Goal: Task Accomplishment & Management: Use online tool/utility

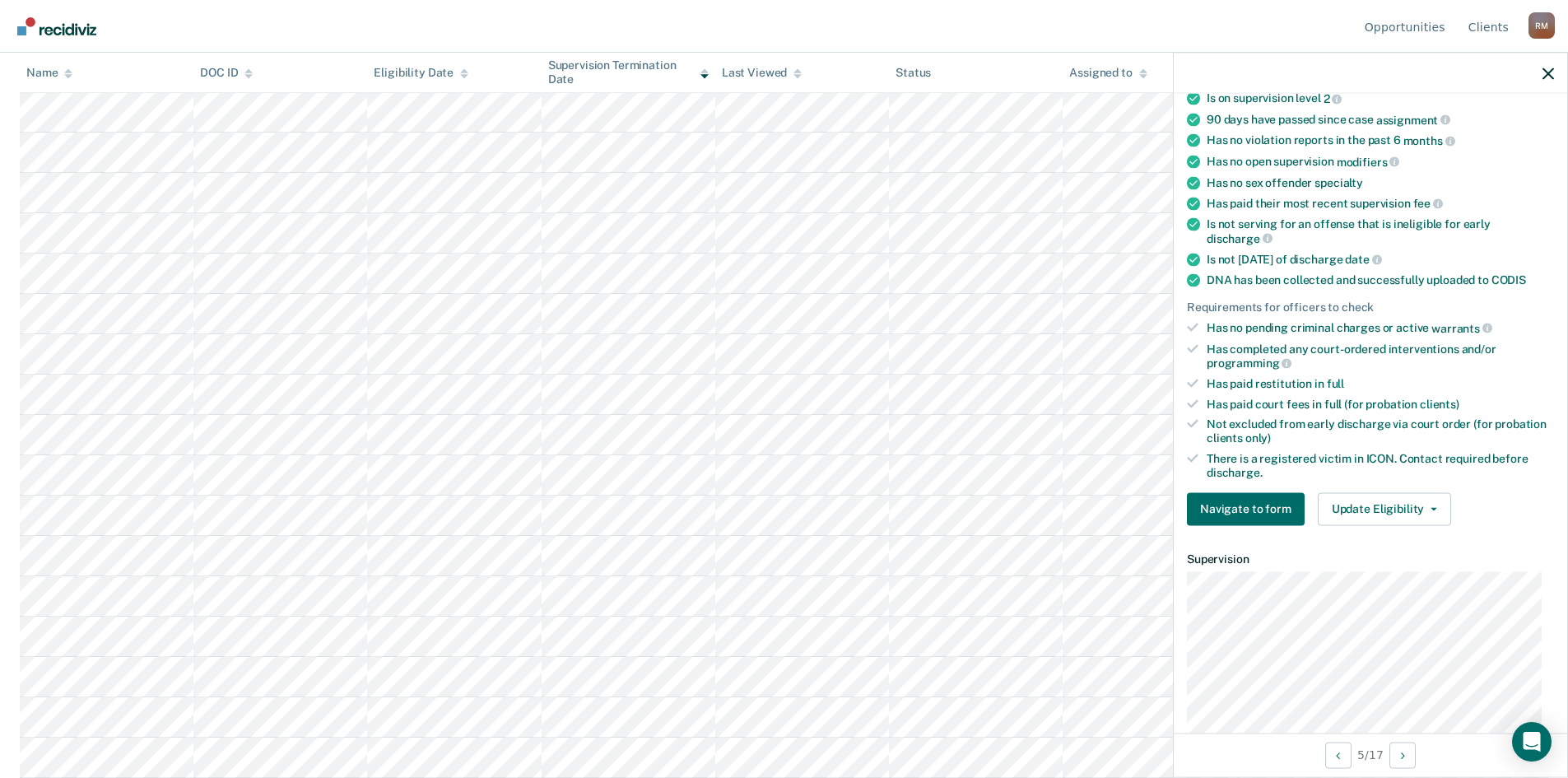
scroll to position [243, 0]
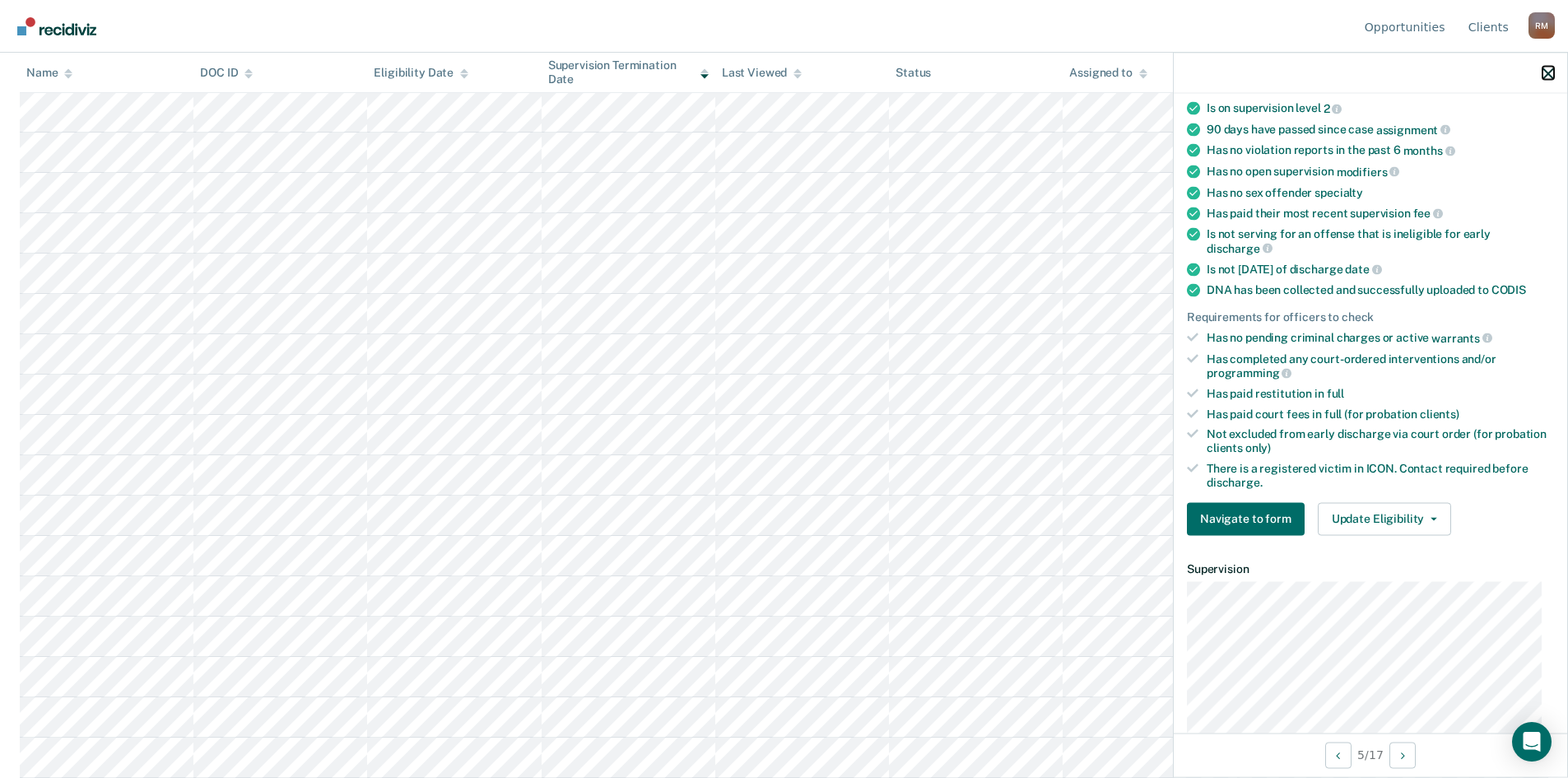
click at [1547, 70] on icon "button" at bounding box center [1549, 73] width 11 height 11
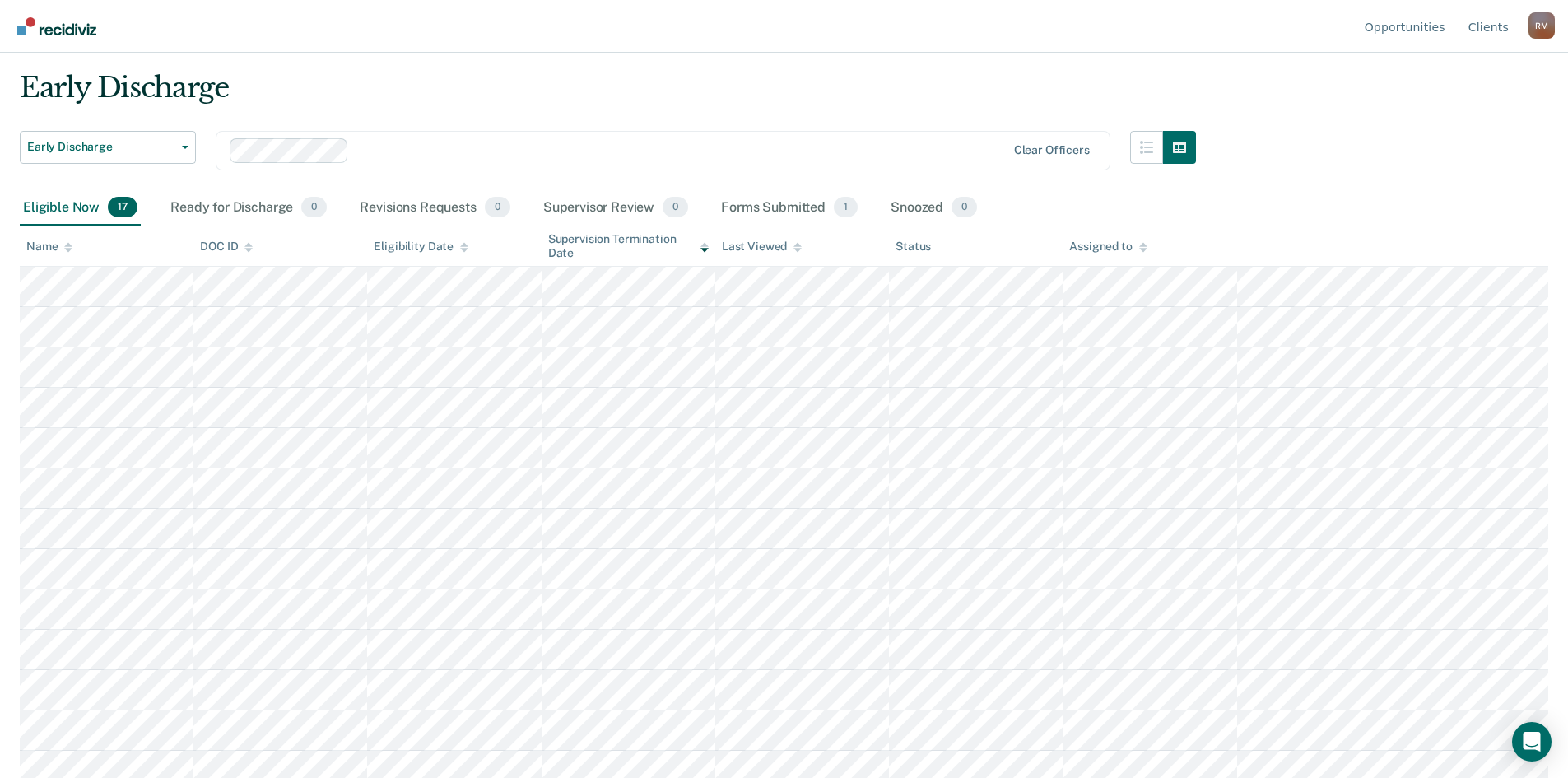
scroll to position [0, 0]
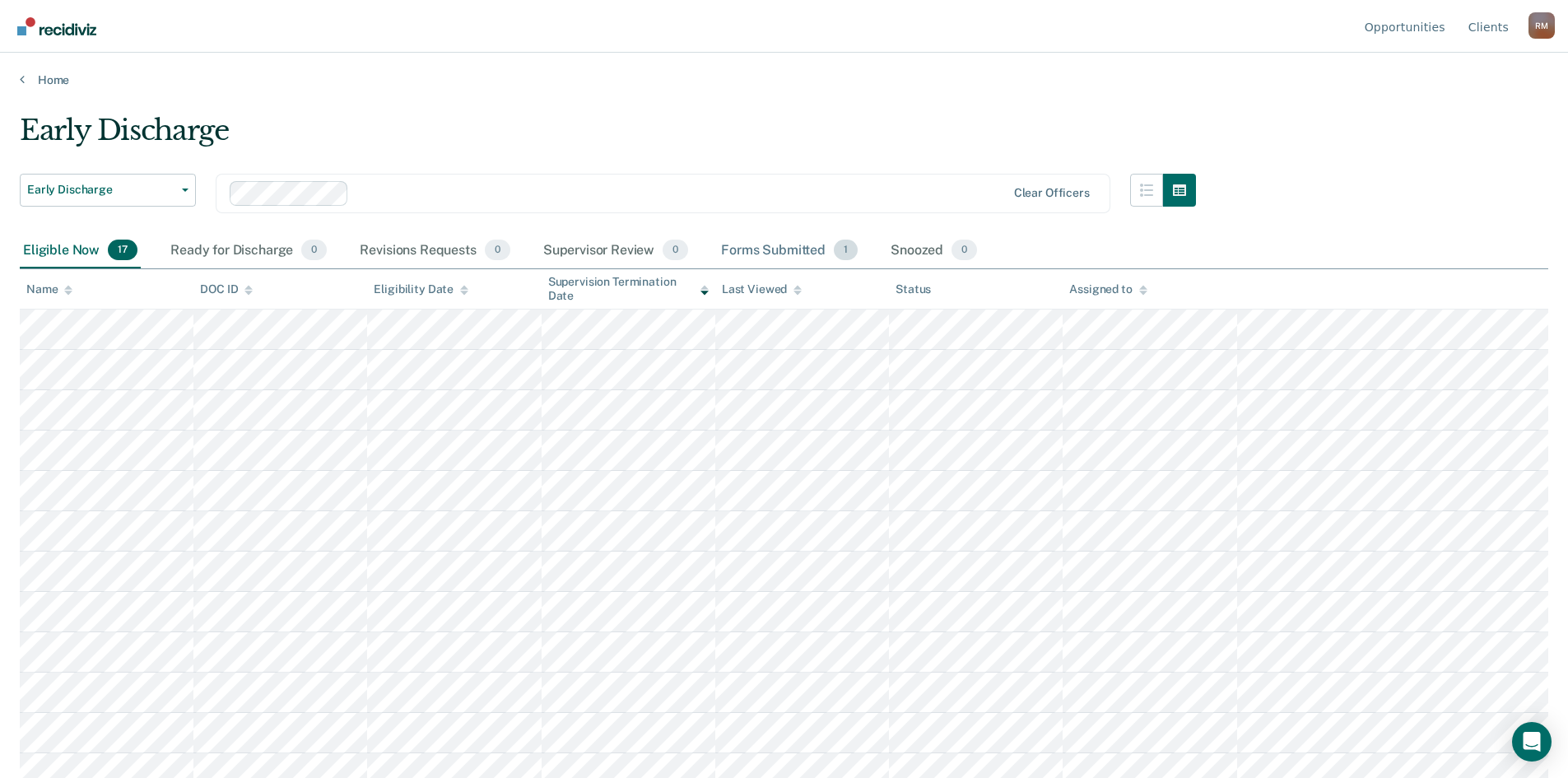
click at [783, 243] on div "Forms Submitted 1" at bounding box center [789, 251] width 144 height 36
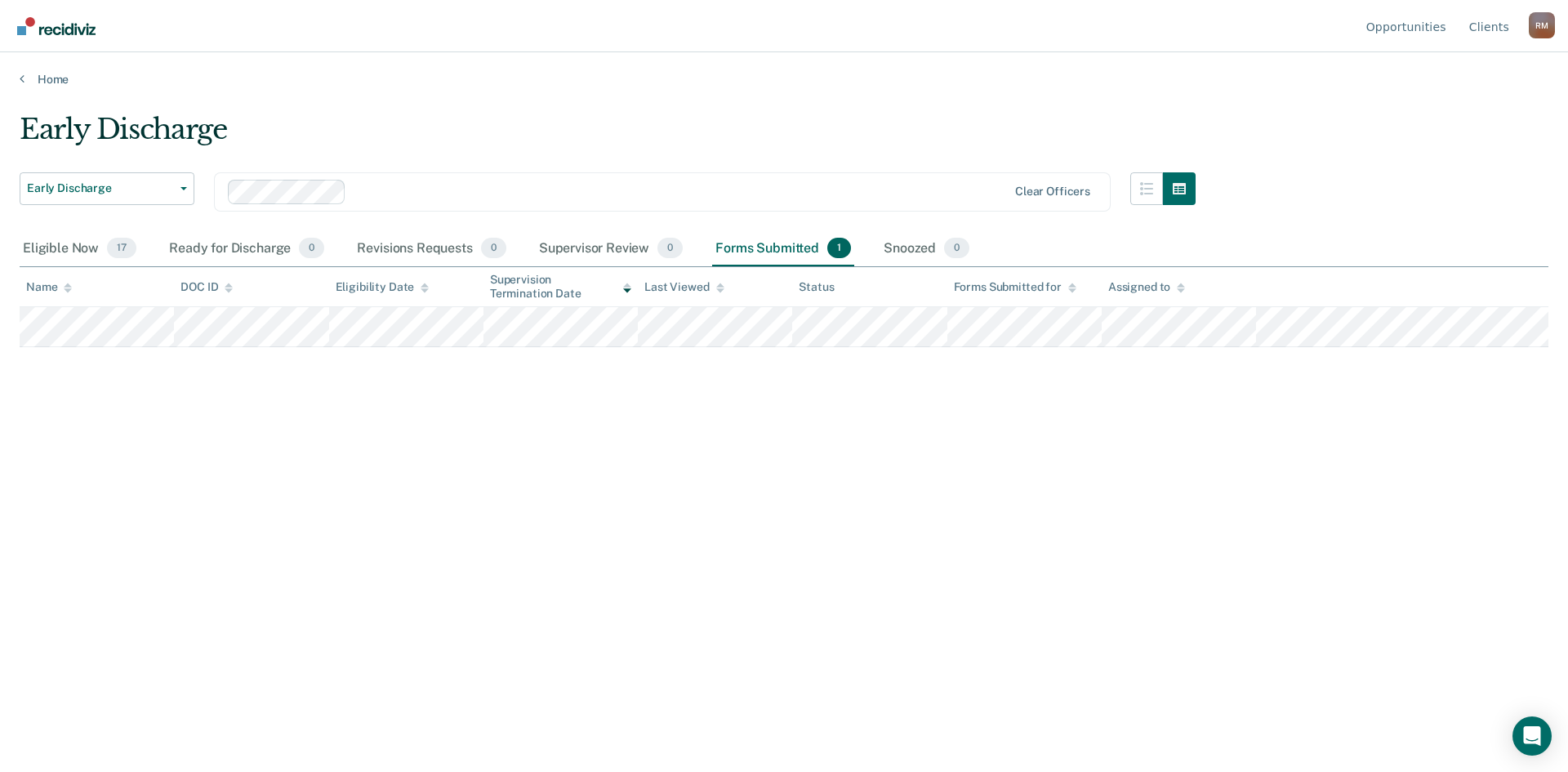
click at [968, 94] on main "Early Discharge Early Discharge Early Discharge Supervision Level Downgrade Cle…" at bounding box center [784, 427] width 1568 height 680
click at [63, 240] on div "Eligible Now 17" at bounding box center [79, 249] width 120 height 36
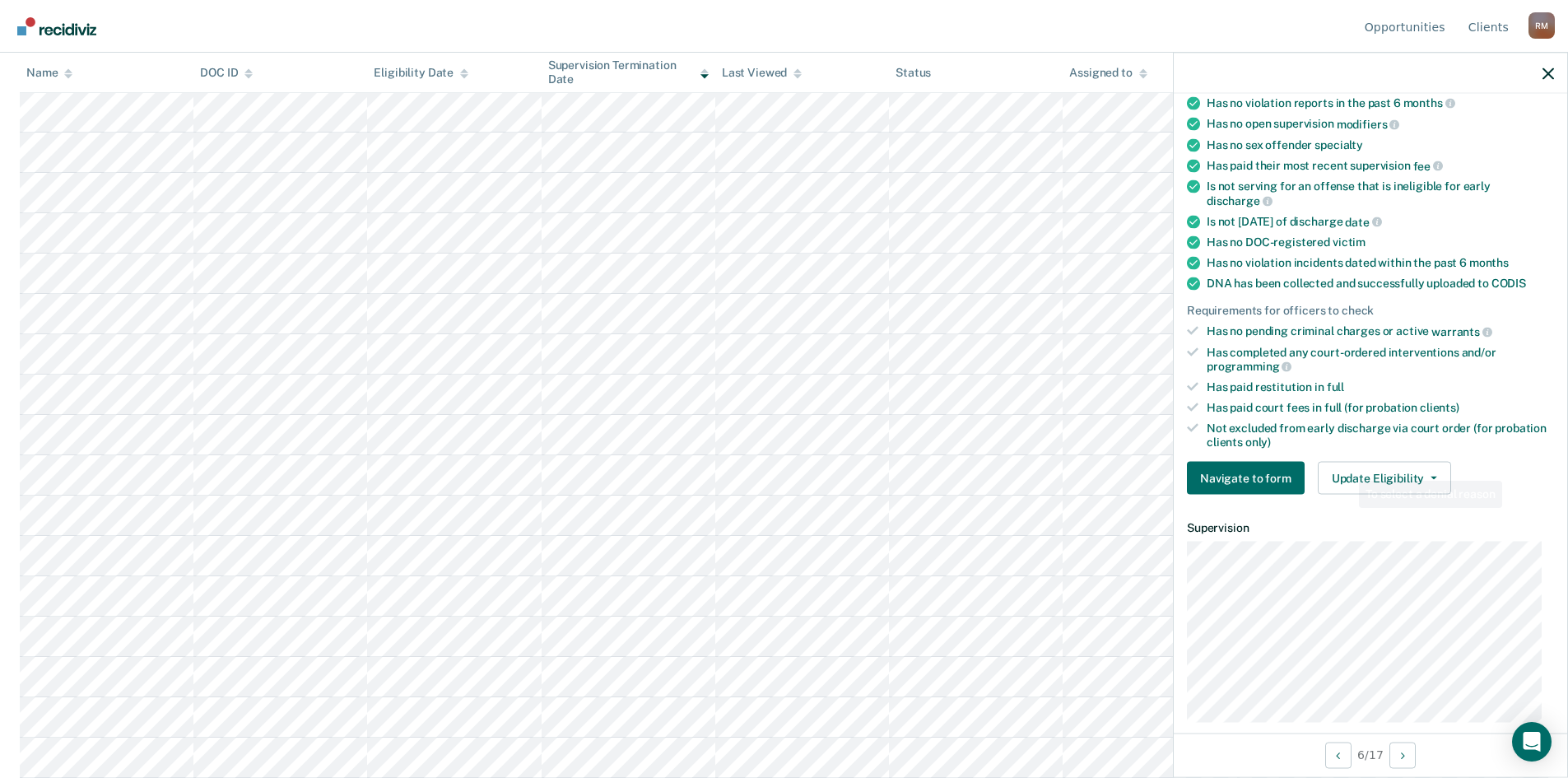
scroll to position [247, 0]
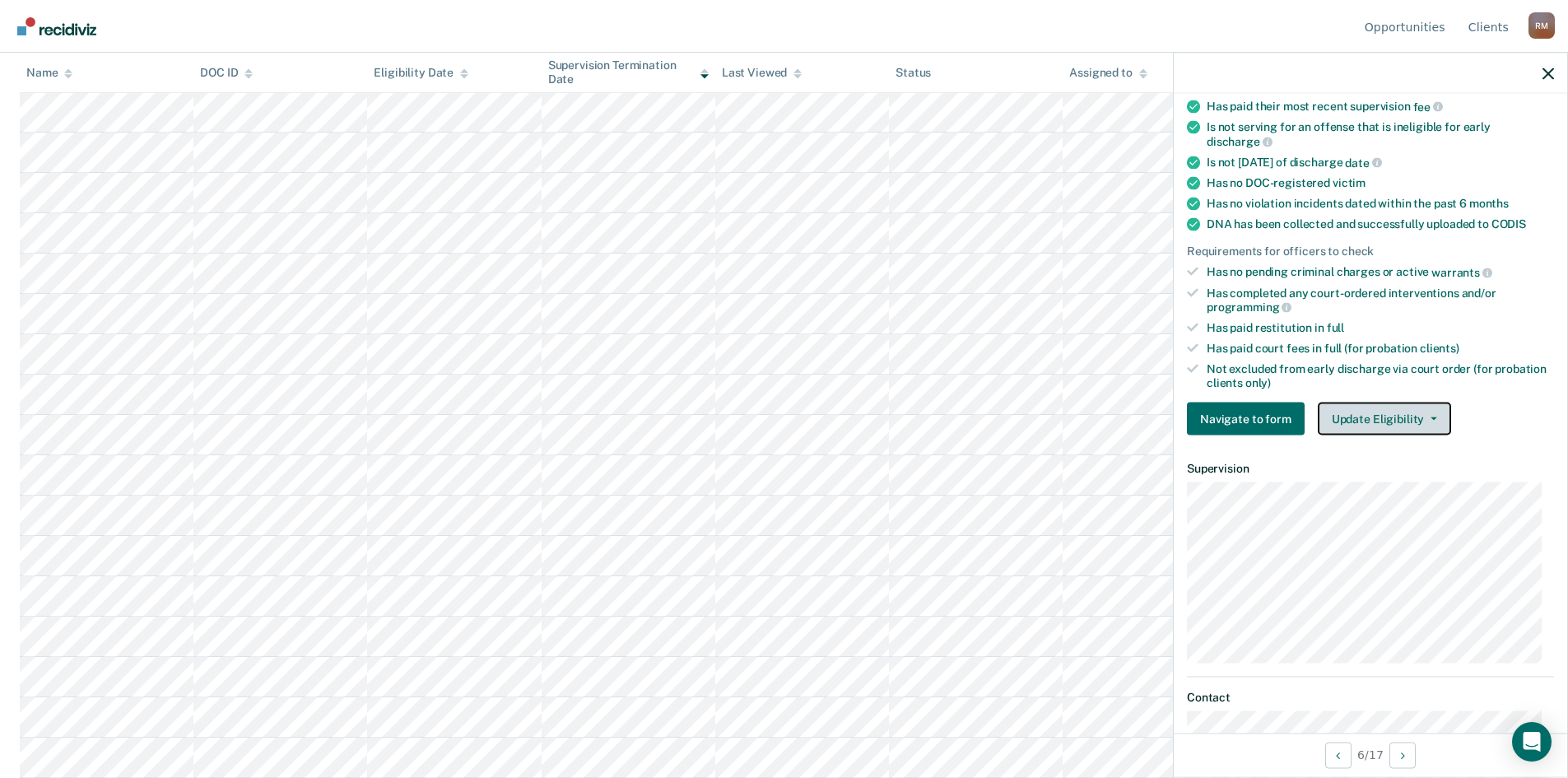
click at [1431, 418] on icon "button" at bounding box center [1434, 418] width 7 height 3
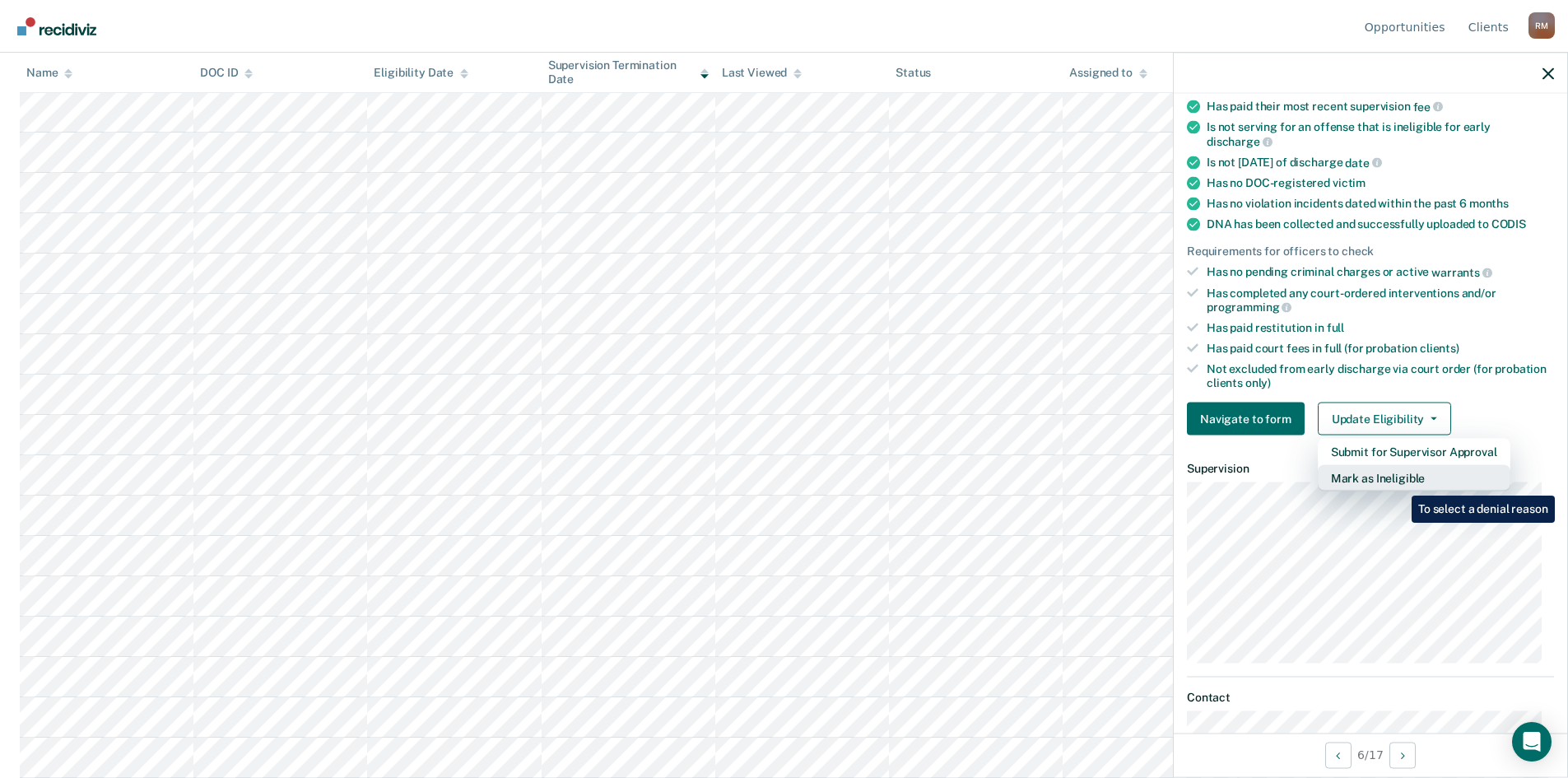
click at [1400, 483] on button "Mark as Ineligible" at bounding box center [1414, 478] width 193 height 27
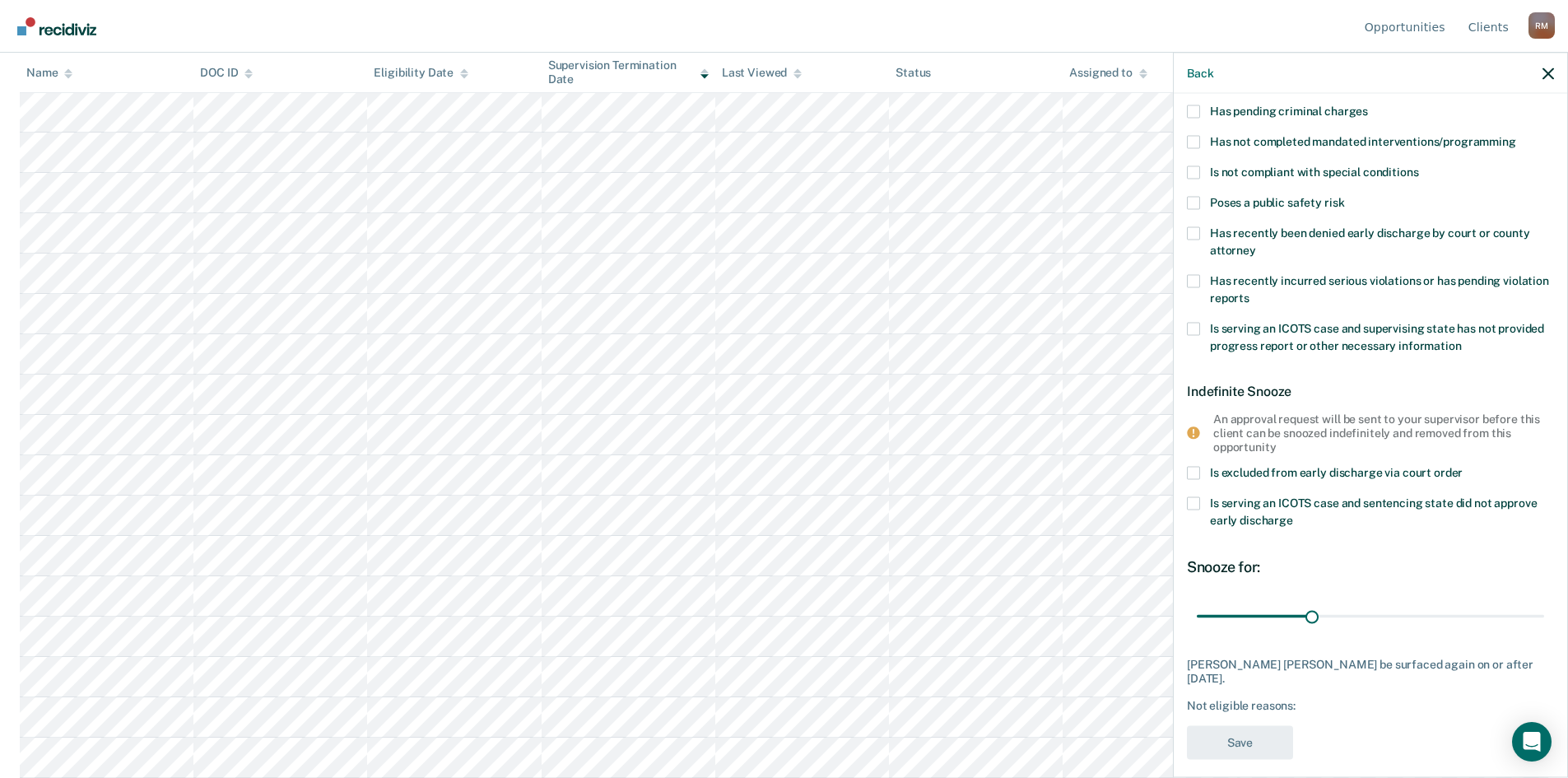
click at [1190, 502] on span at bounding box center [1194, 504] width 13 height 13
click at [1293, 515] on input "Is serving an ICOTS case and sentencing state did not approve early discharge" at bounding box center [1293, 515] width 0 height 0
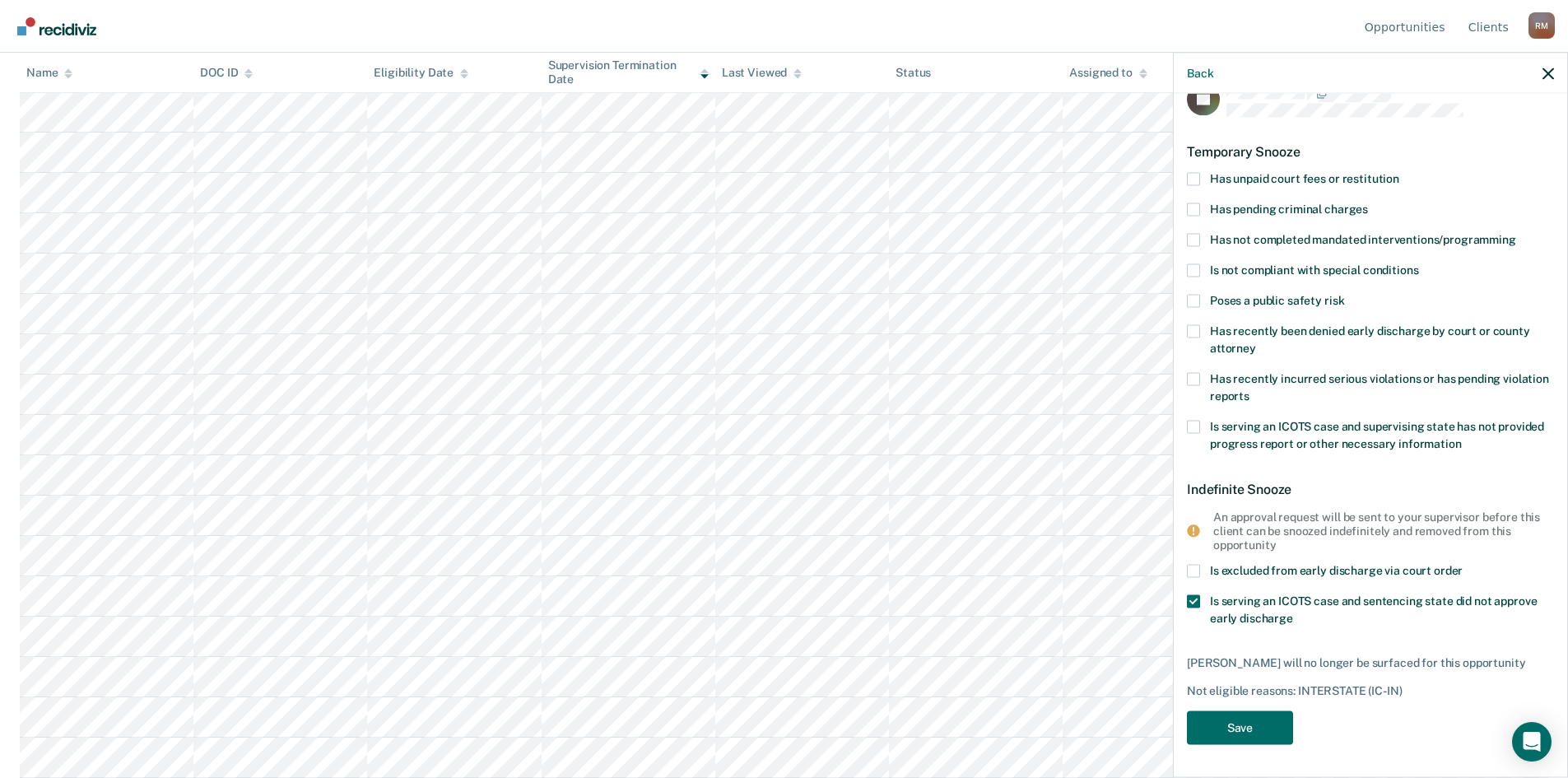
scroll to position [29, 0]
click at [1262, 722] on button "Save" at bounding box center [1241, 729] width 106 height 34
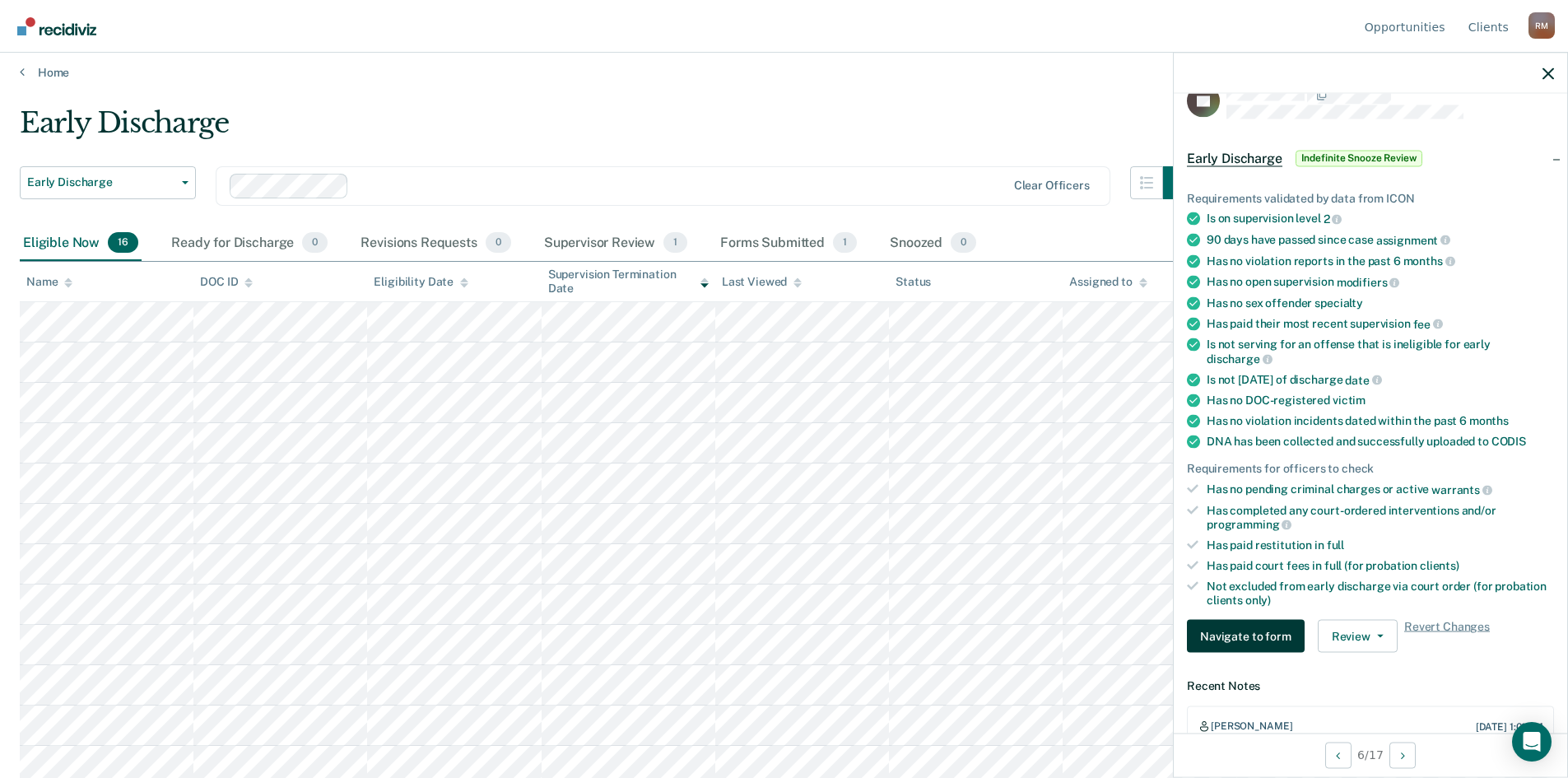
scroll to position [0, 0]
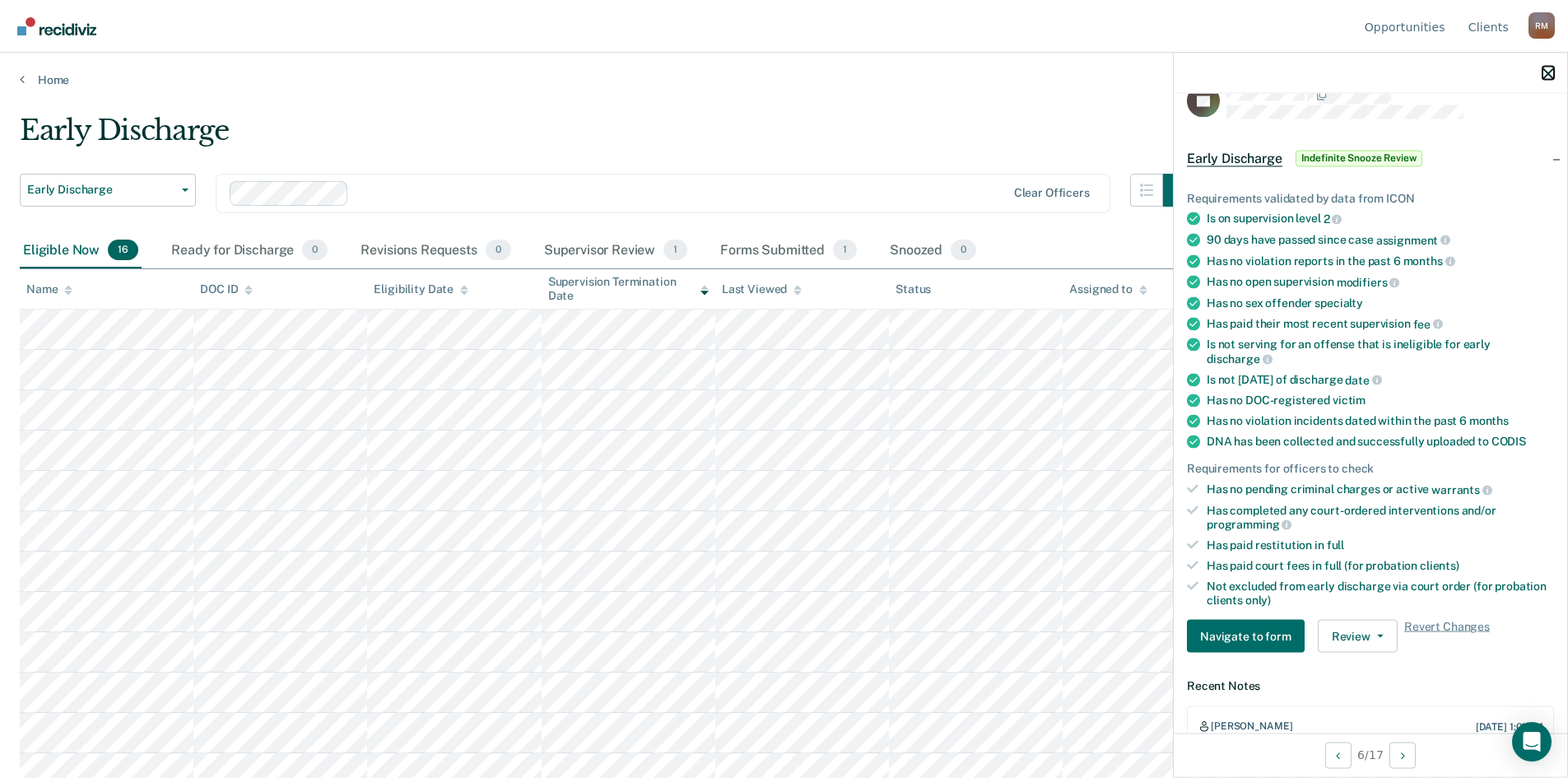
click at [1547, 71] on icon "button" at bounding box center [1549, 73] width 11 height 11
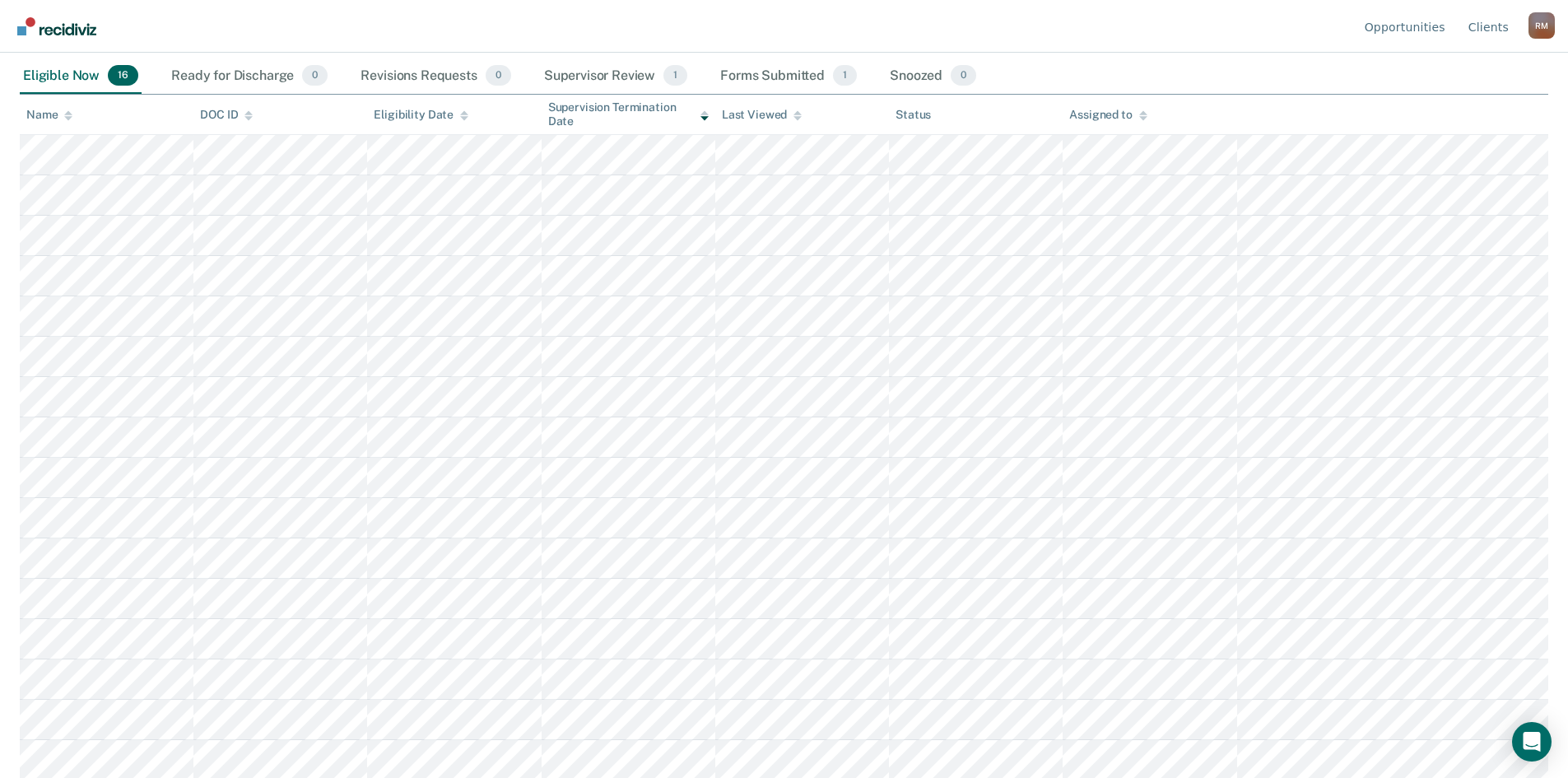
scroll to position [177, 0]
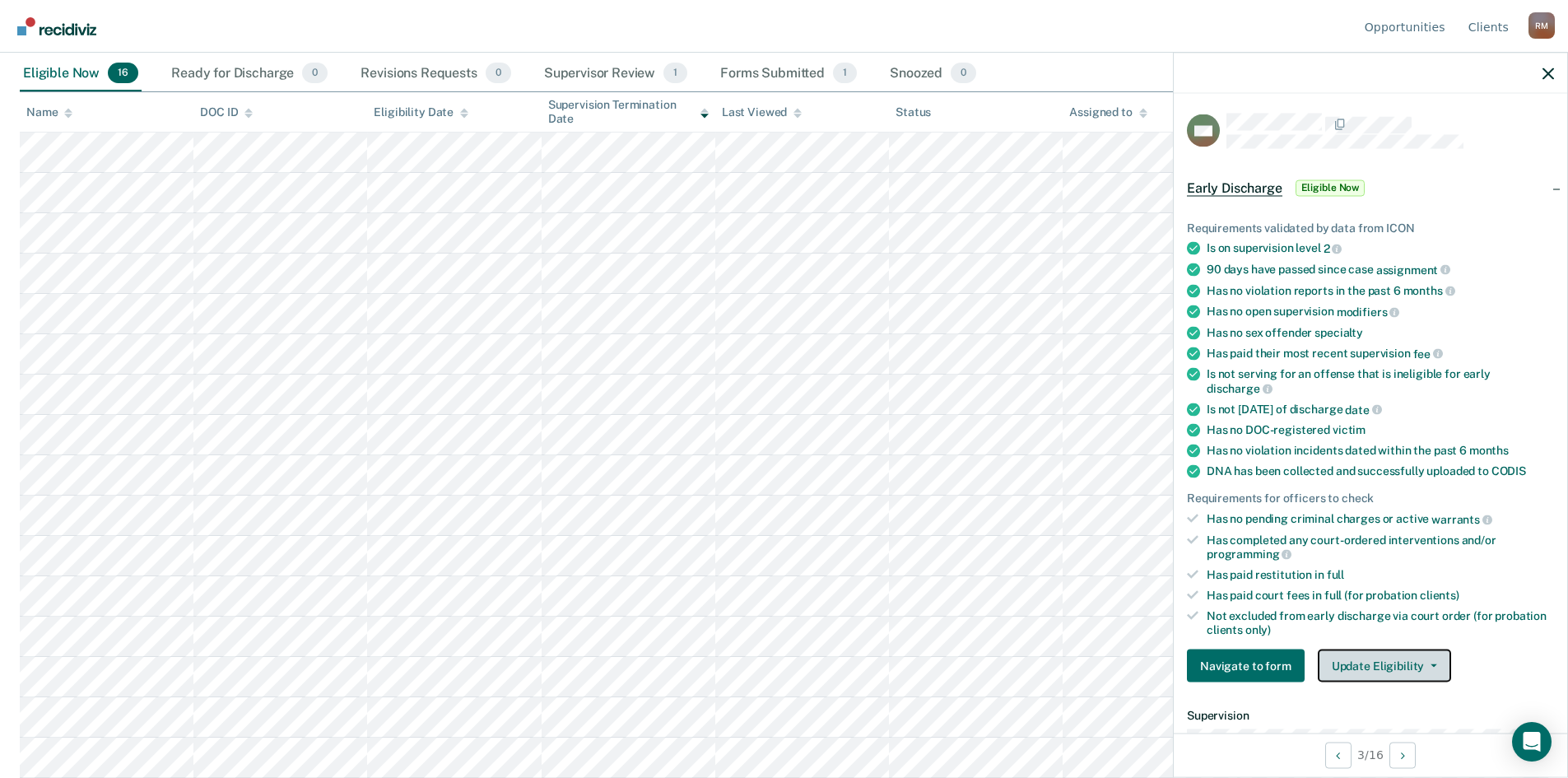
click at [1427, 668] on button "Update Eligibility" at bounding box center [1384, 666] width 133 height 33
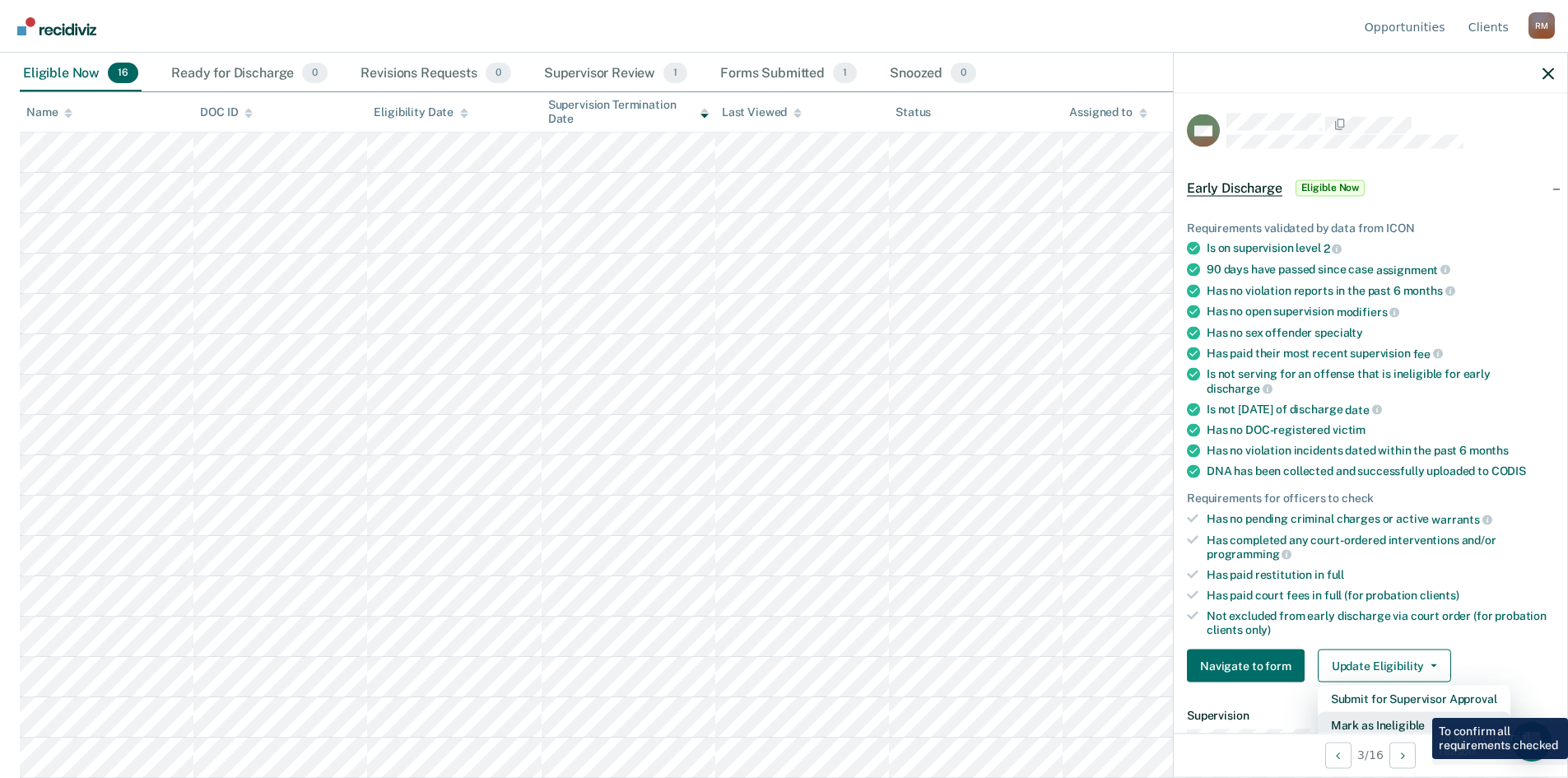
scroll to position [4, 0]
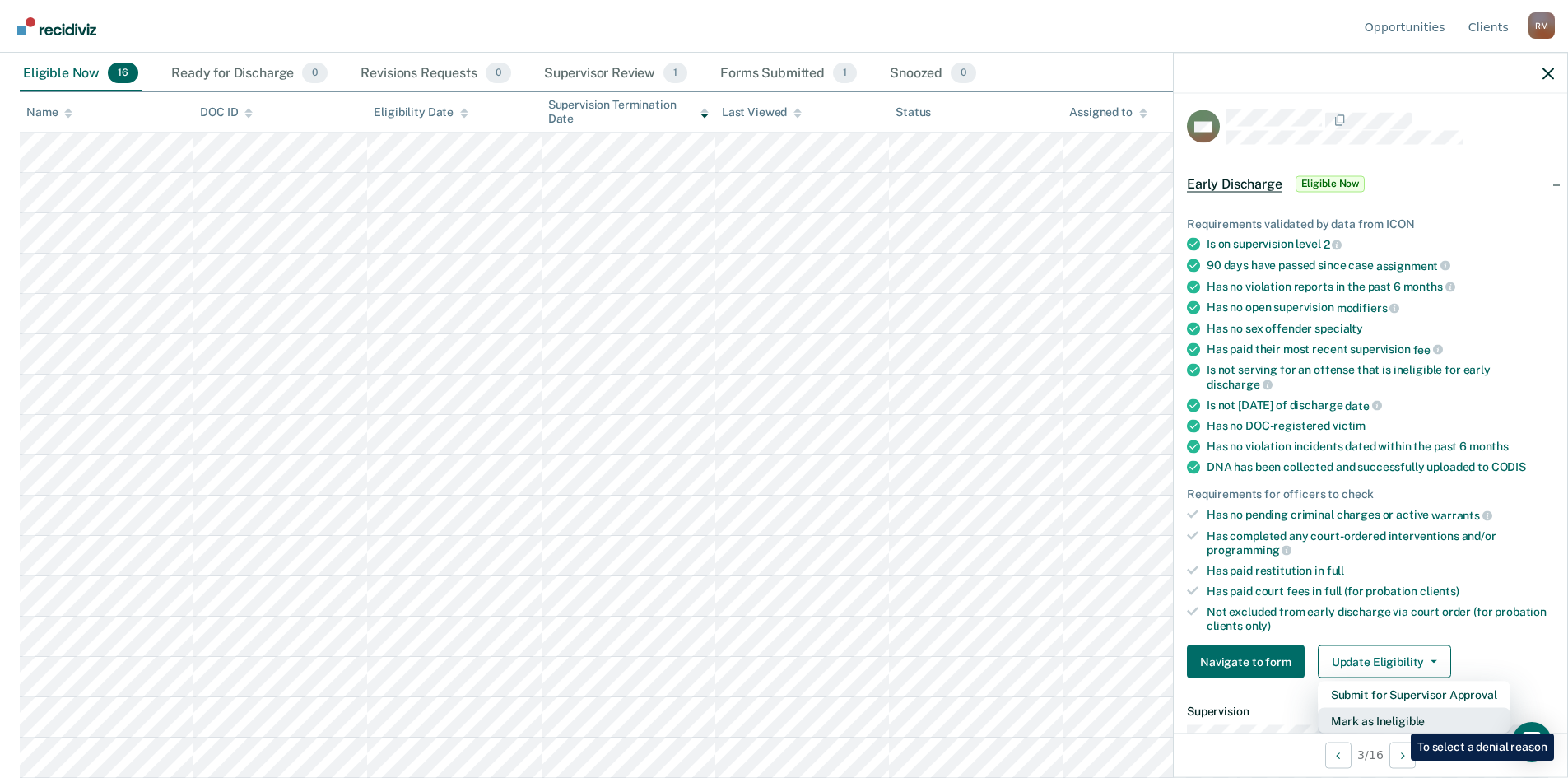
click at [1397, 719] on button "Mark as Ineligible" at bounding box center [1414, 722] width 193 height 27
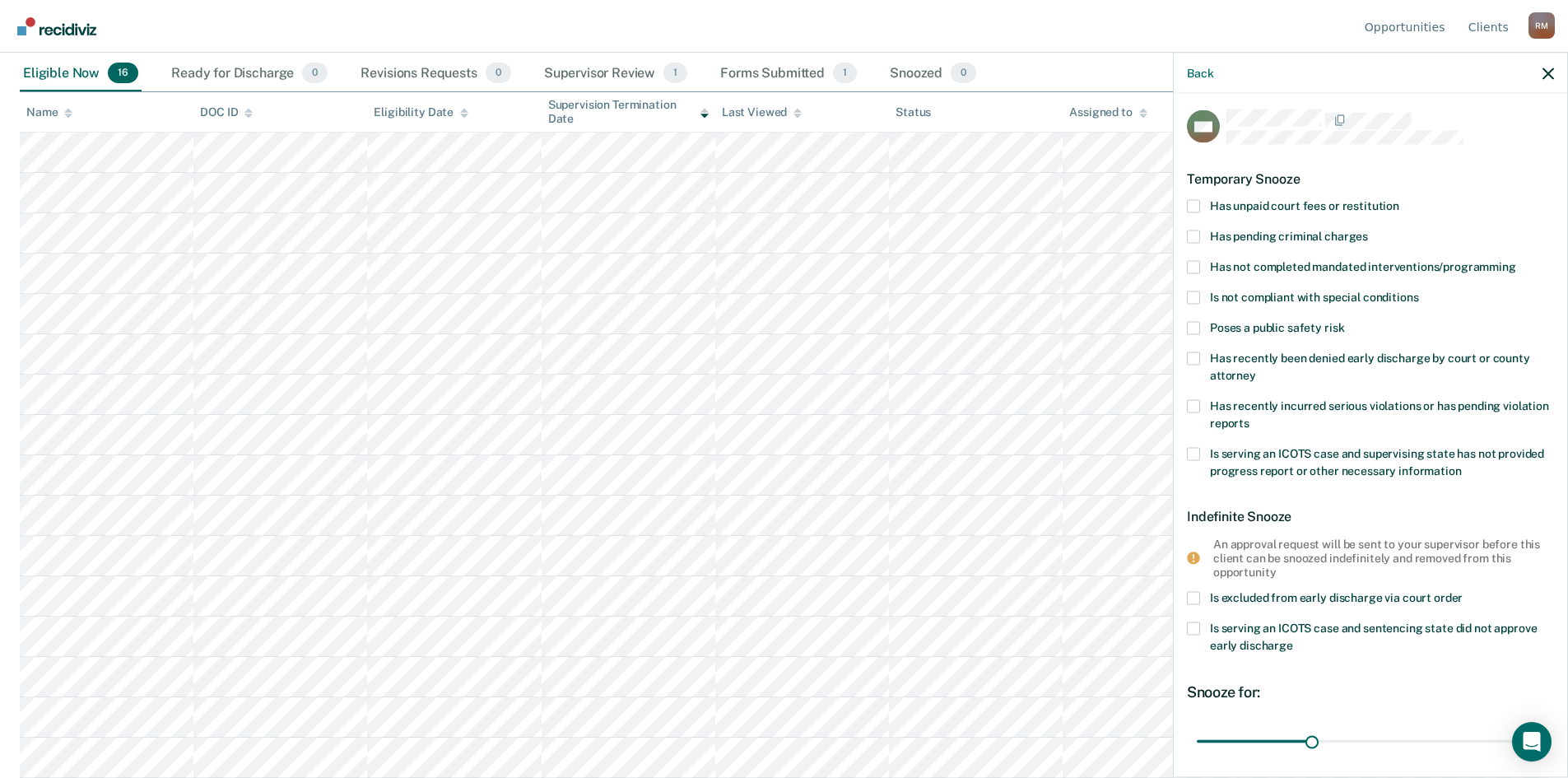
click at [1192, 629] on span at bounding box center [1194, 630] width 13 height 13
click at [1293, 640] on input "Is serving an ICOTS case and sentencing state did not approve early discharge" at bounding box center [1293, 640] width 0 height 0
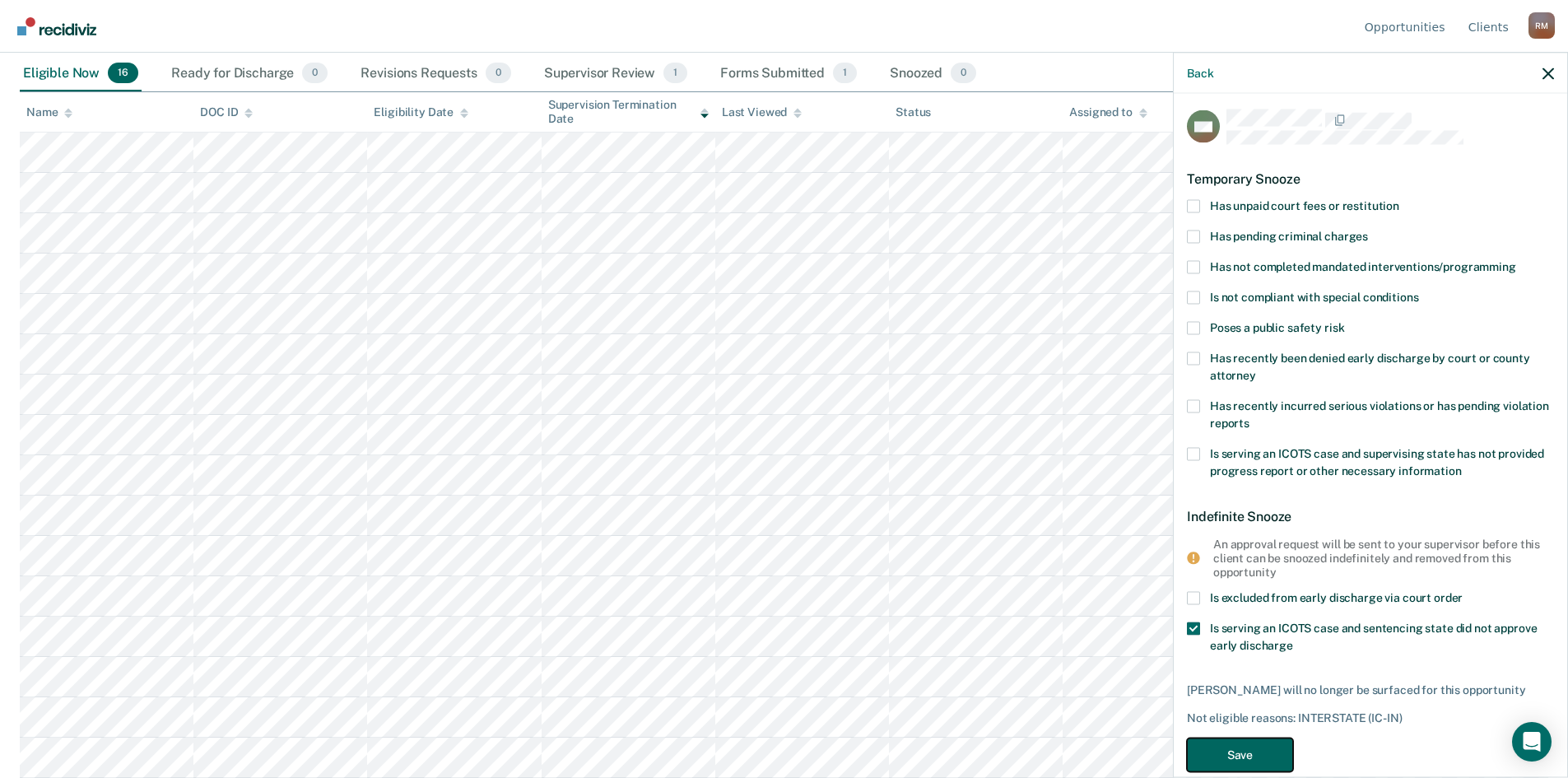
click at [1256, 750] on button "Save" at bounding box center [1241, 755] width 106 height 34
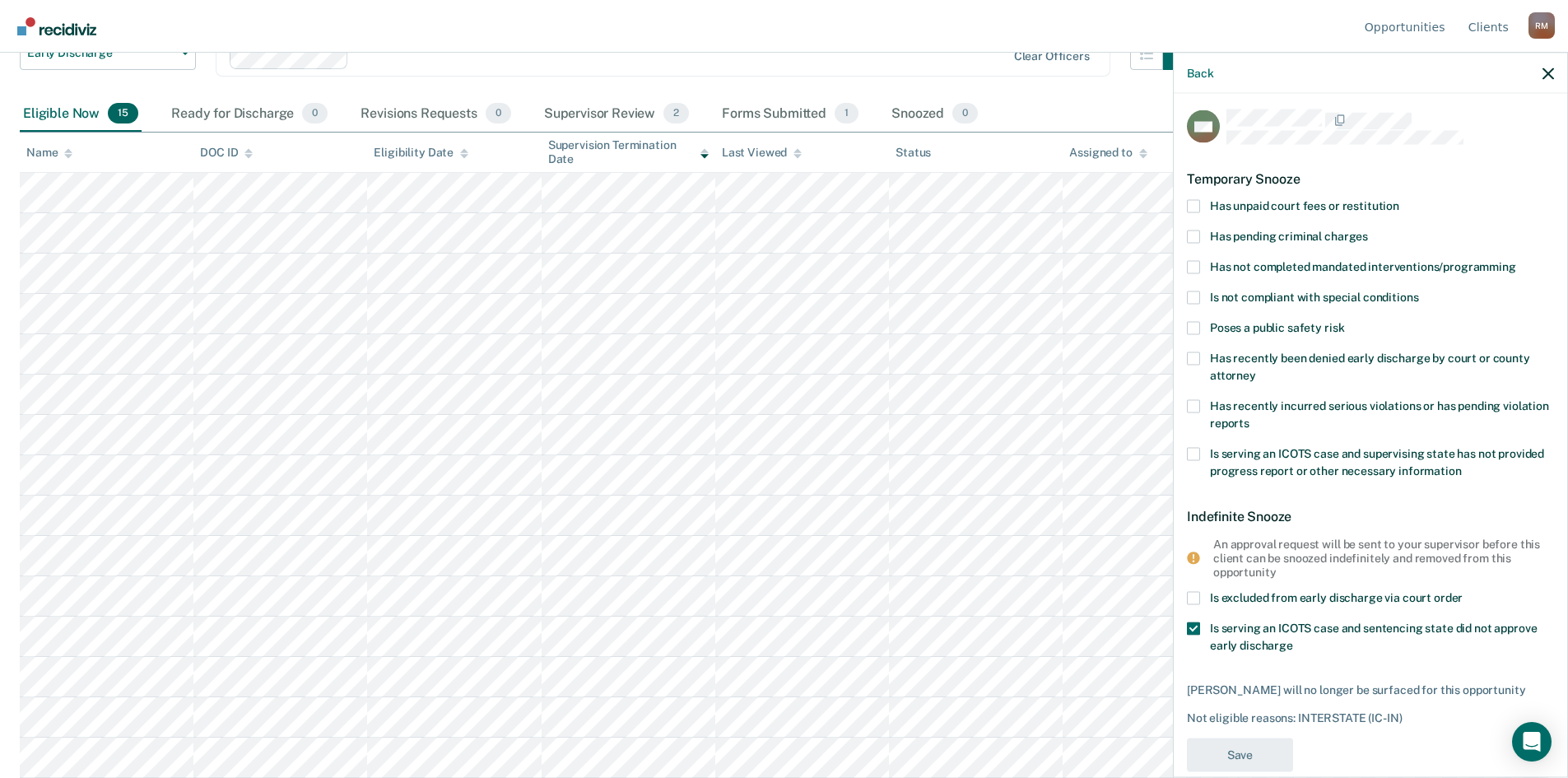
scroll to position [137, 0]
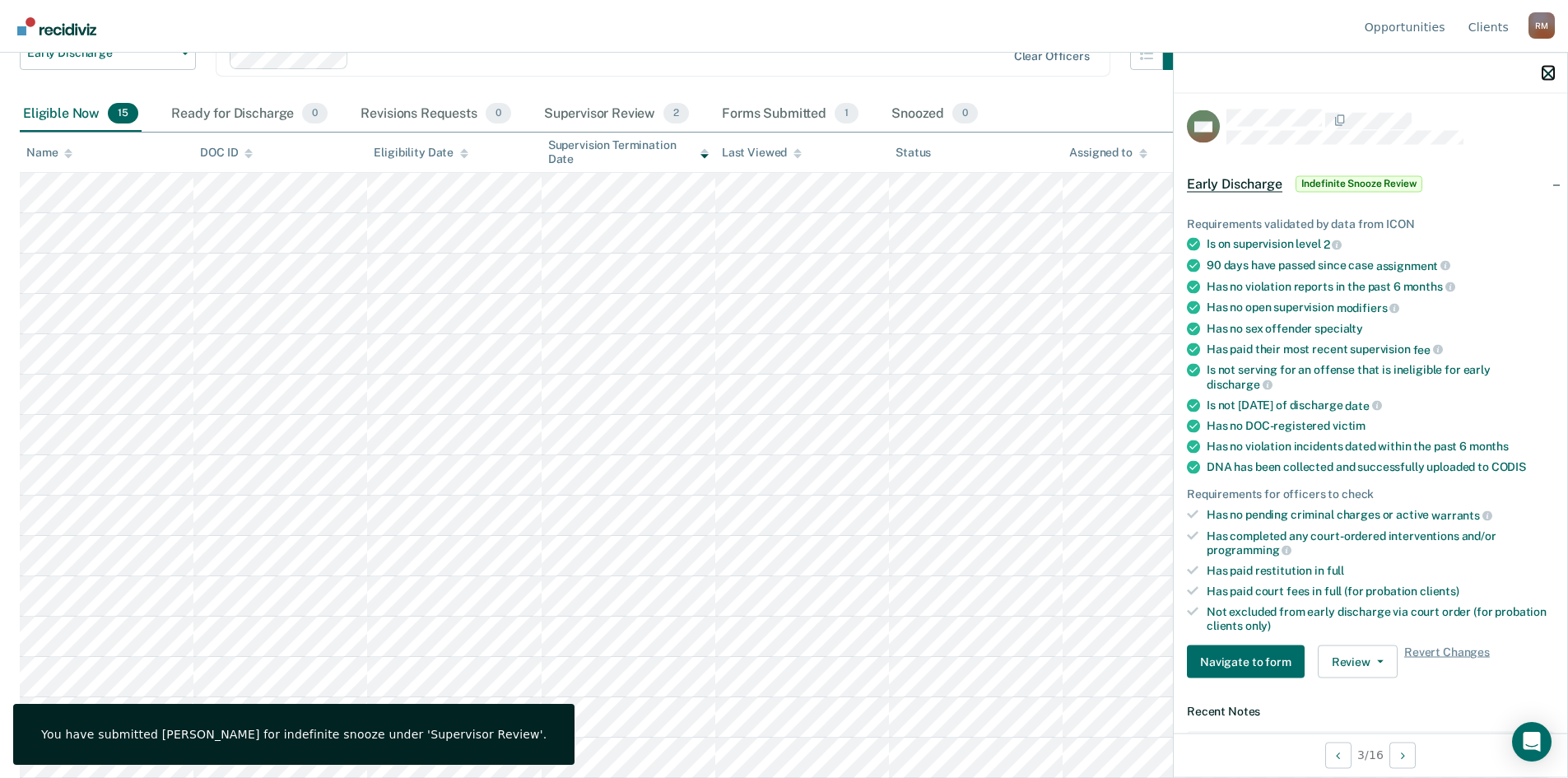
click at [1545, 79] on icon "button" at bounding box center [1549, 73] width 11 height 11
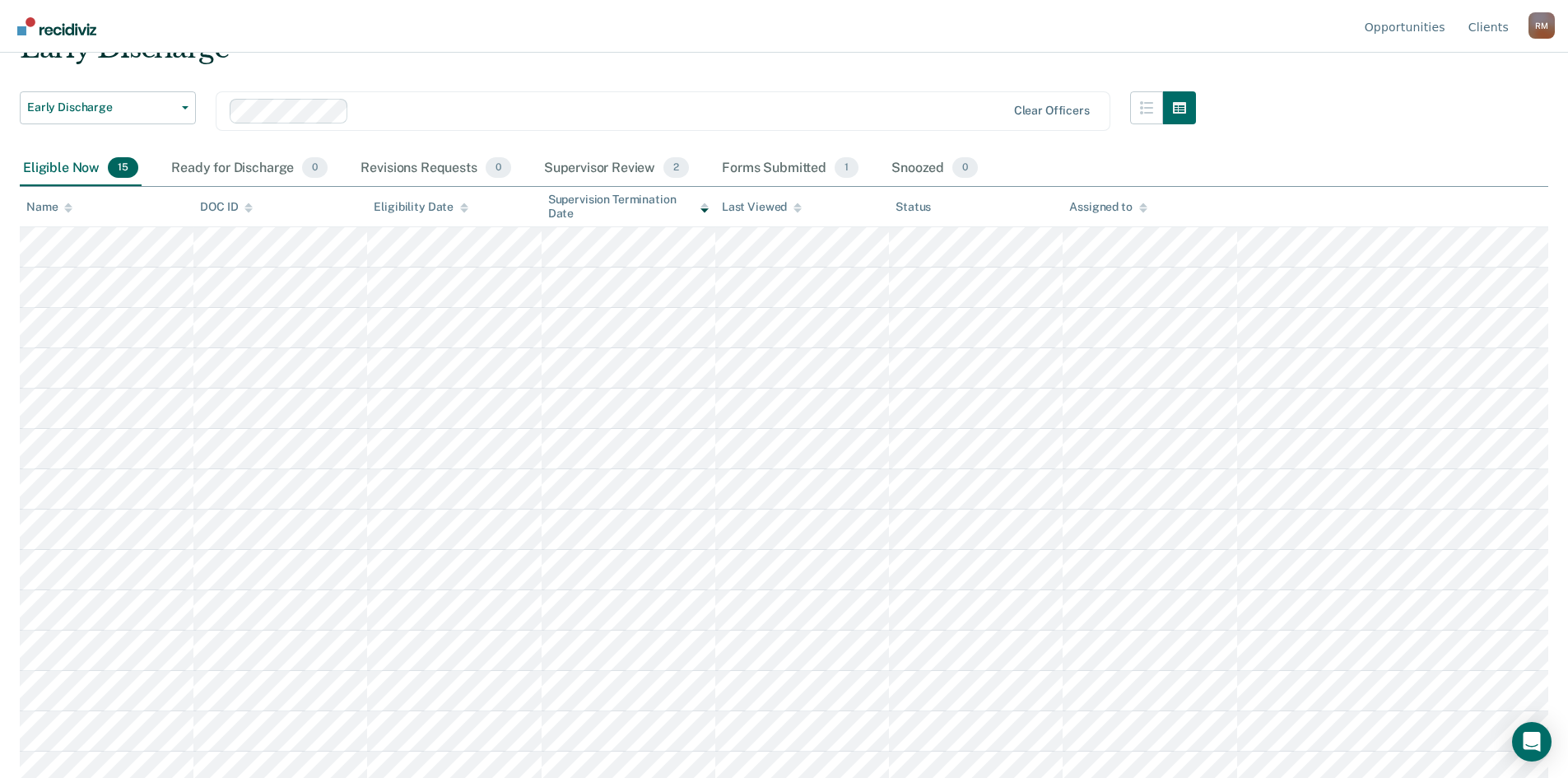
scroll to position [54, 0]
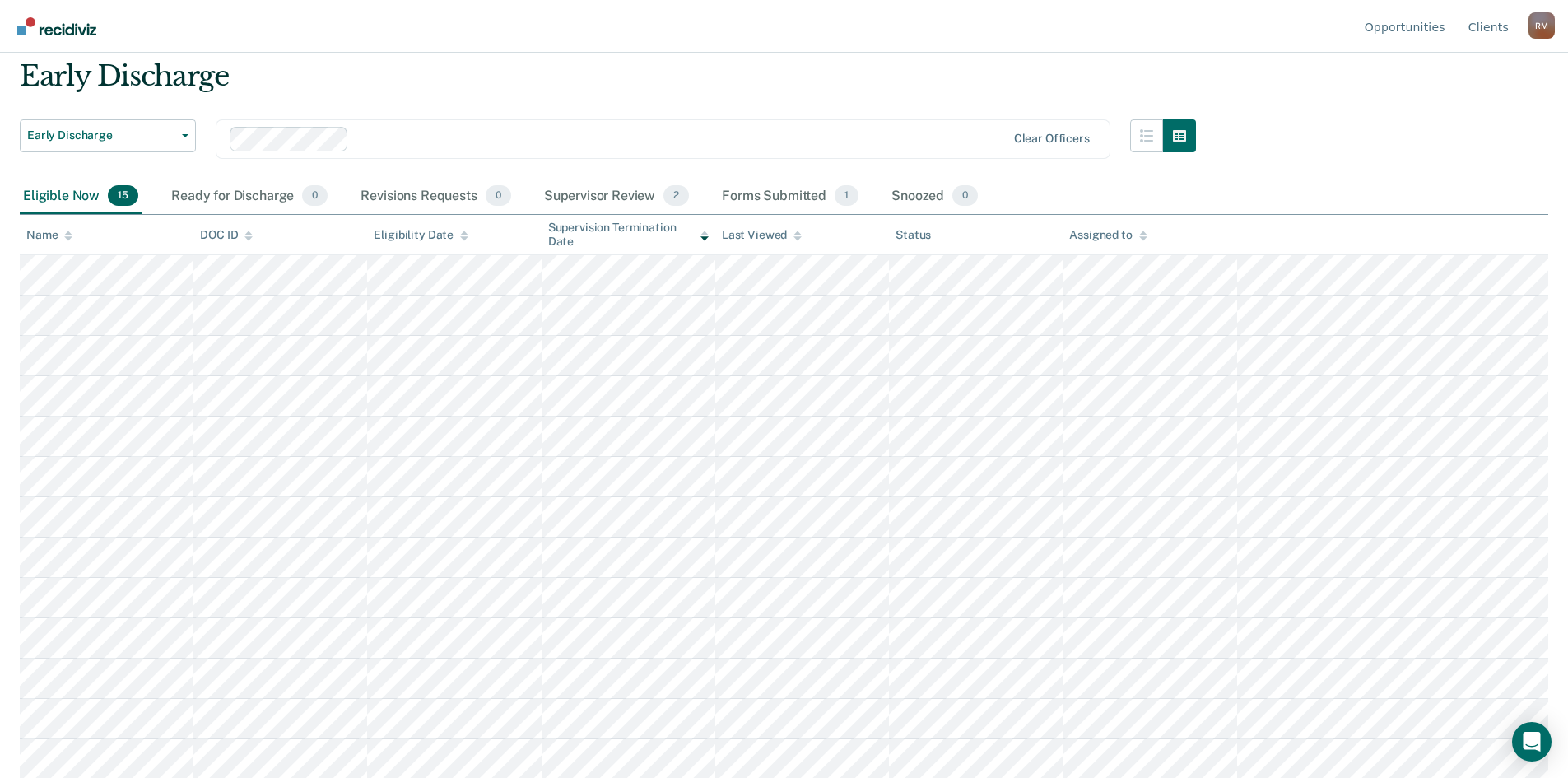
click at [622, 187] on div "Supervisor Review 2" at bounding box center [617, 197] width 152 height 36
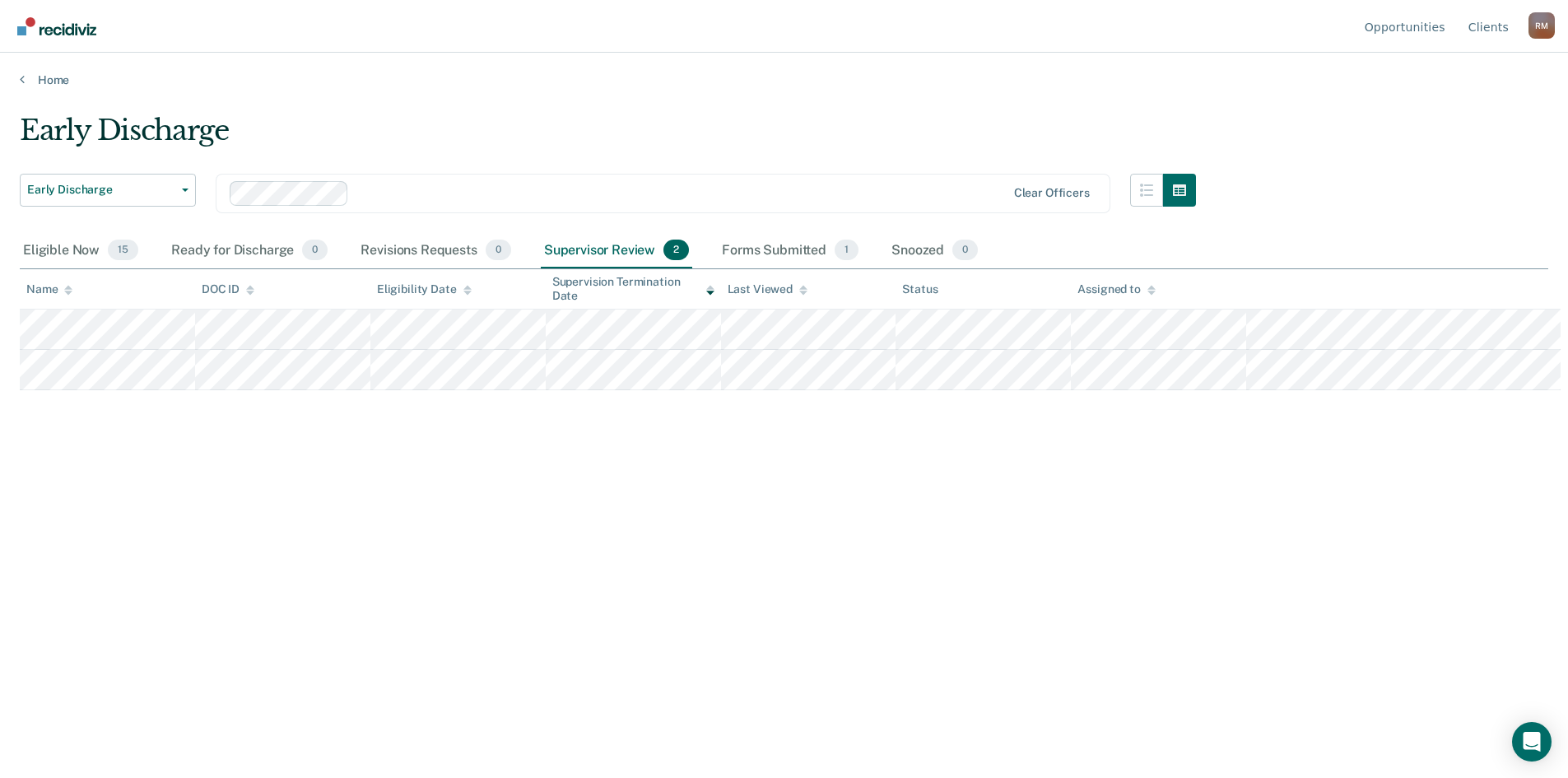
scroll to position [0, 0]
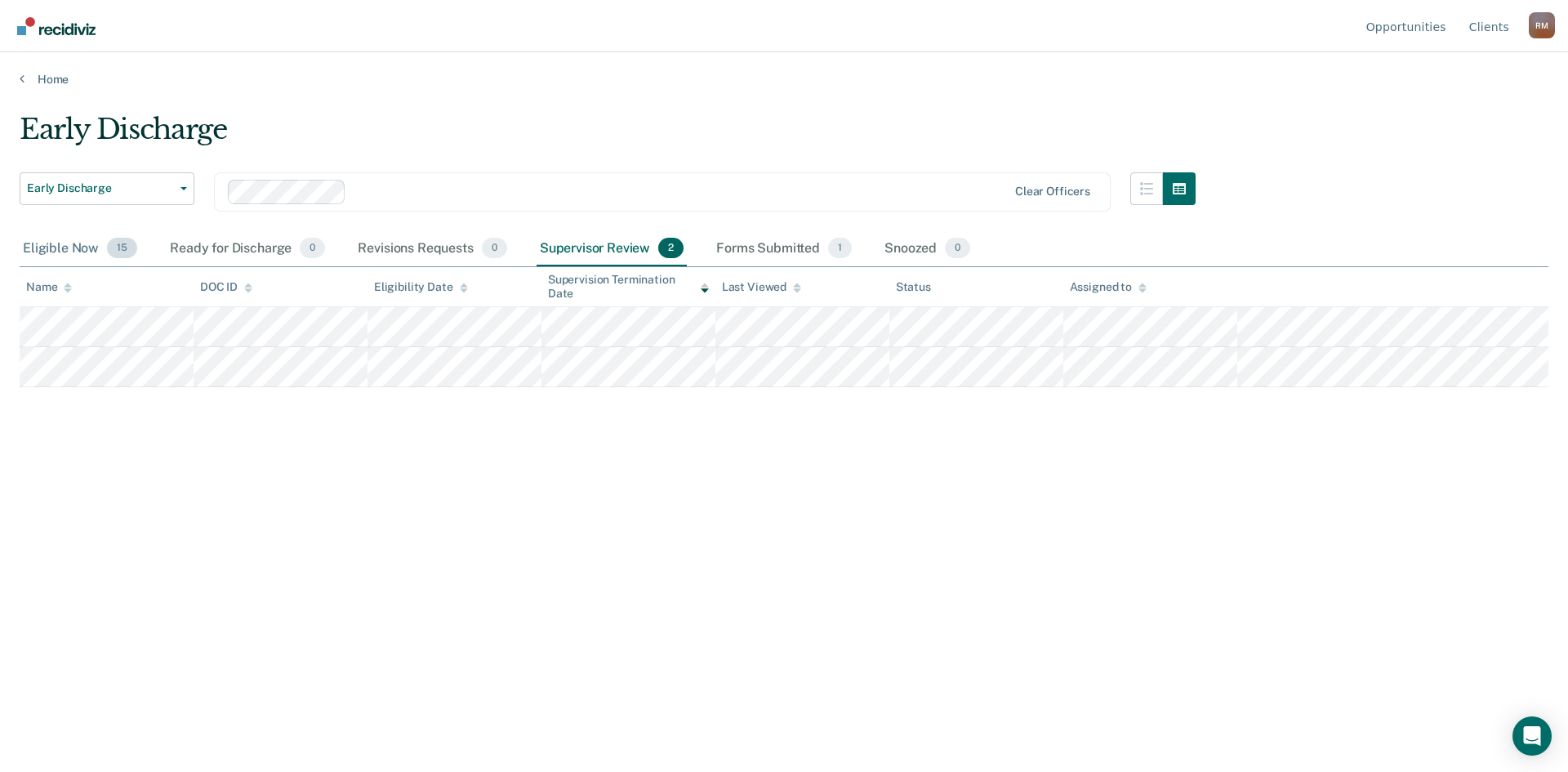
click at [33, 246] on div "Eligible Now 15" at bounding box center [80, 249] width 121 height 36
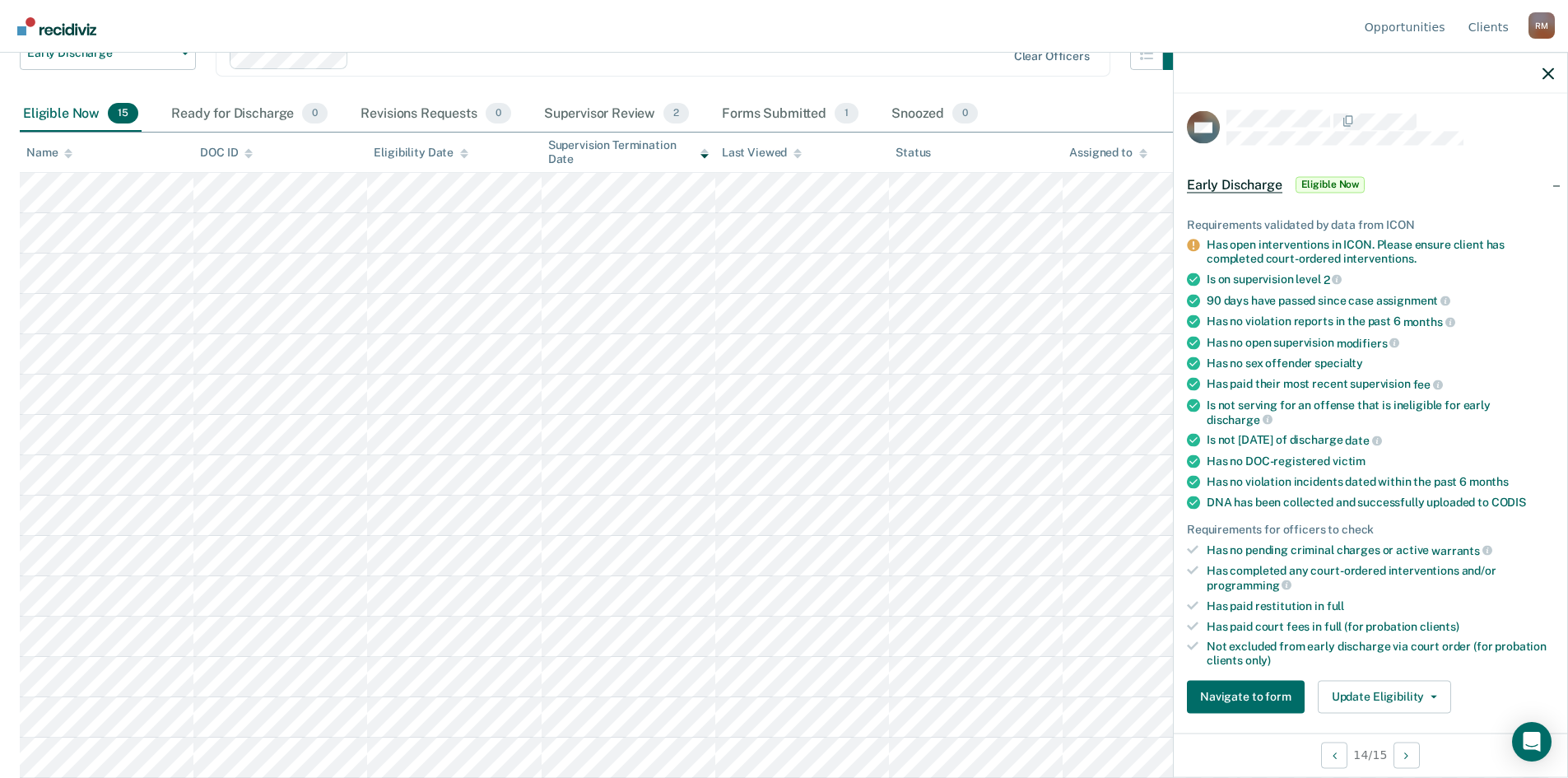
scroll to position [2, 0]
click at [1551, 75] on icon "button" at bounding box center [1549, 73] width 11 height 11
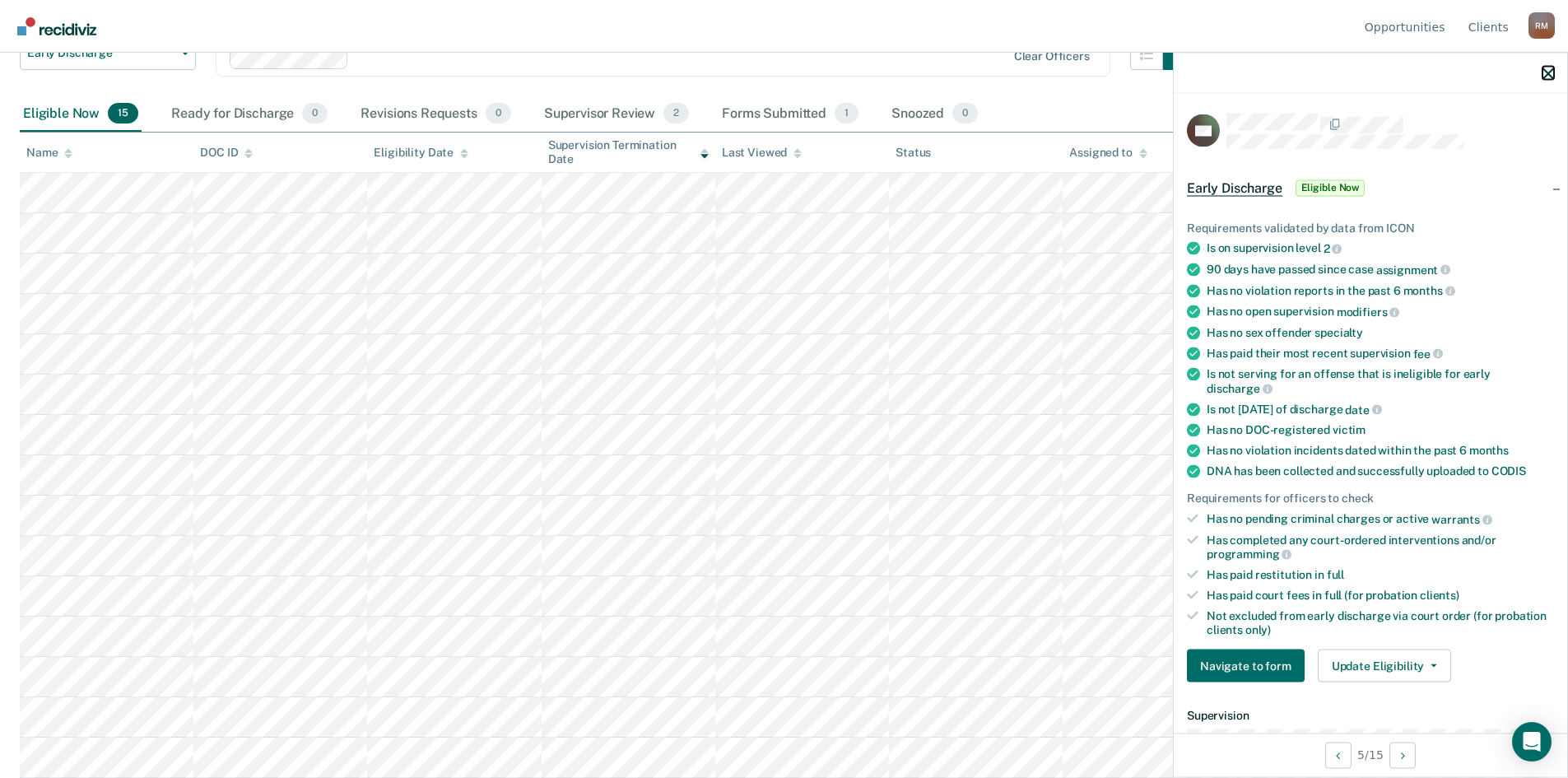
click at [1547, 71] on icon "button" at bounding box center [1549, 73] width 11 height 11
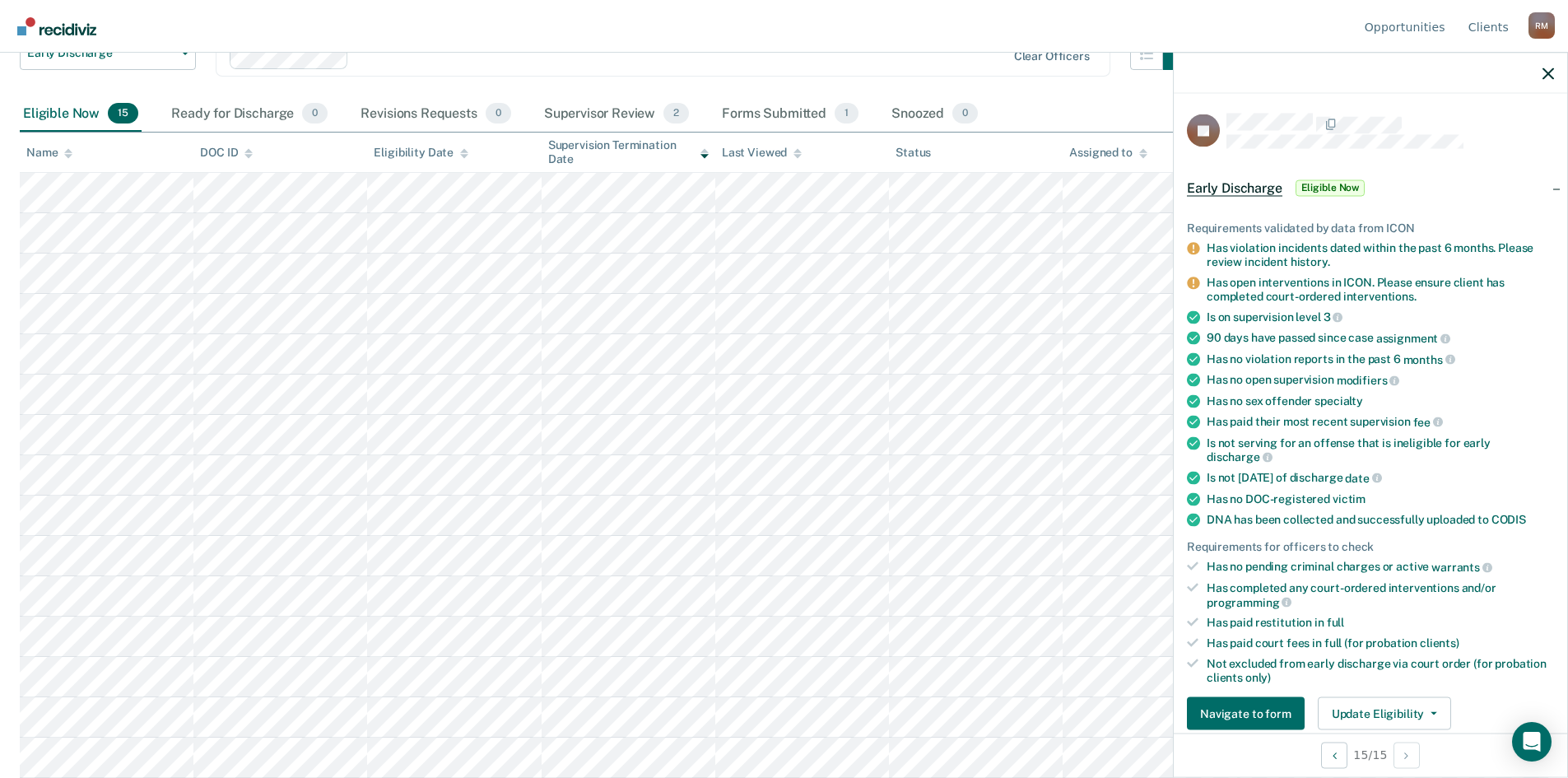
click at [1554, 82] on div at bounding box center [1371, 72] width 394 height 41
click at [1545, 74] on icon "button" at bounding box center [1549, 73] width 11 height 11
click at [1431, 715] on button "Update Eligibility" at bounding box center [1384, 713] width 133 height 33
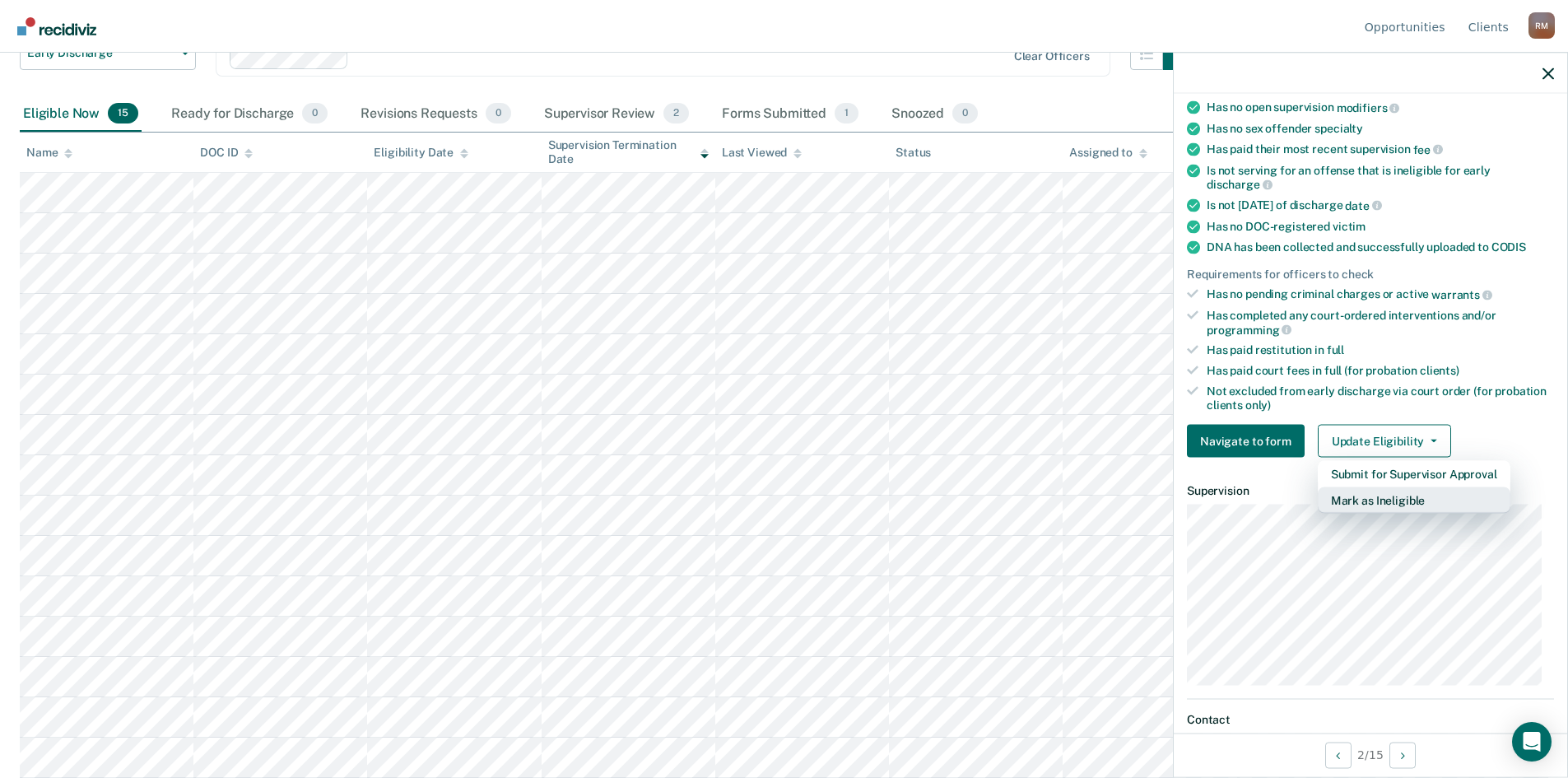
scroll to position [238, 0]
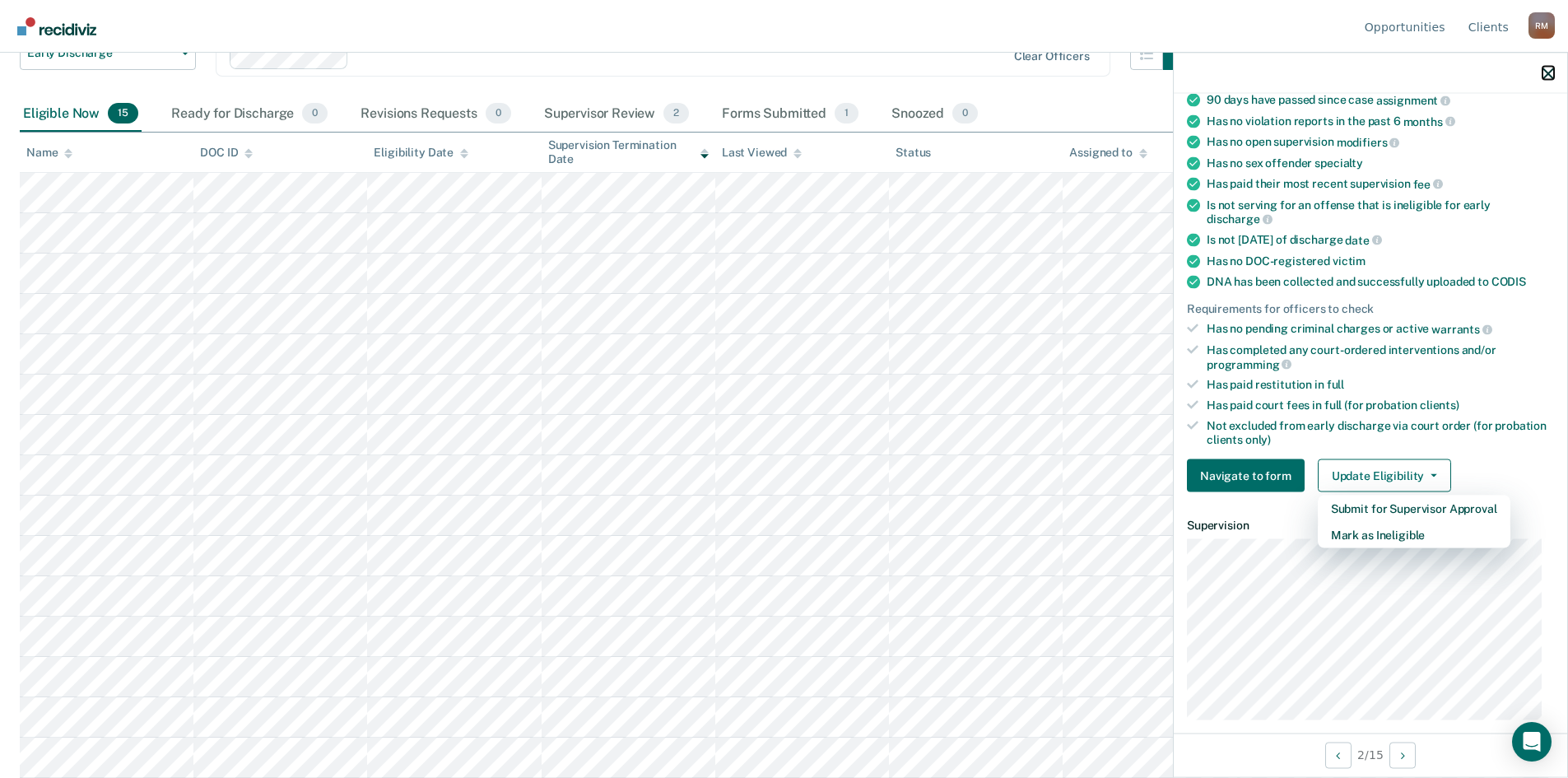
click at [1551, 74] on icon "button" at bounding box center [1549, 73] width 11 height 11
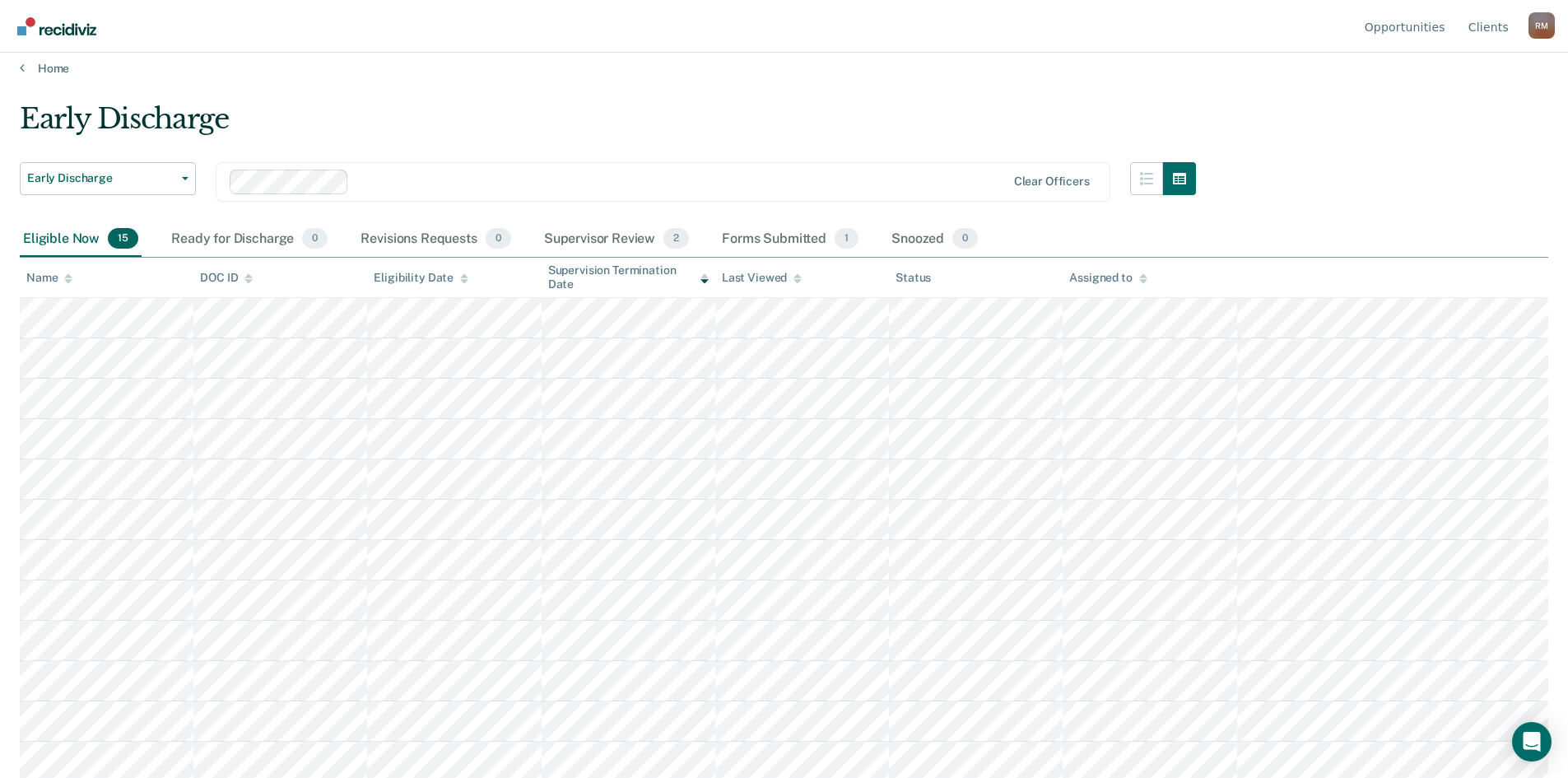
scroll to position [0, 0]
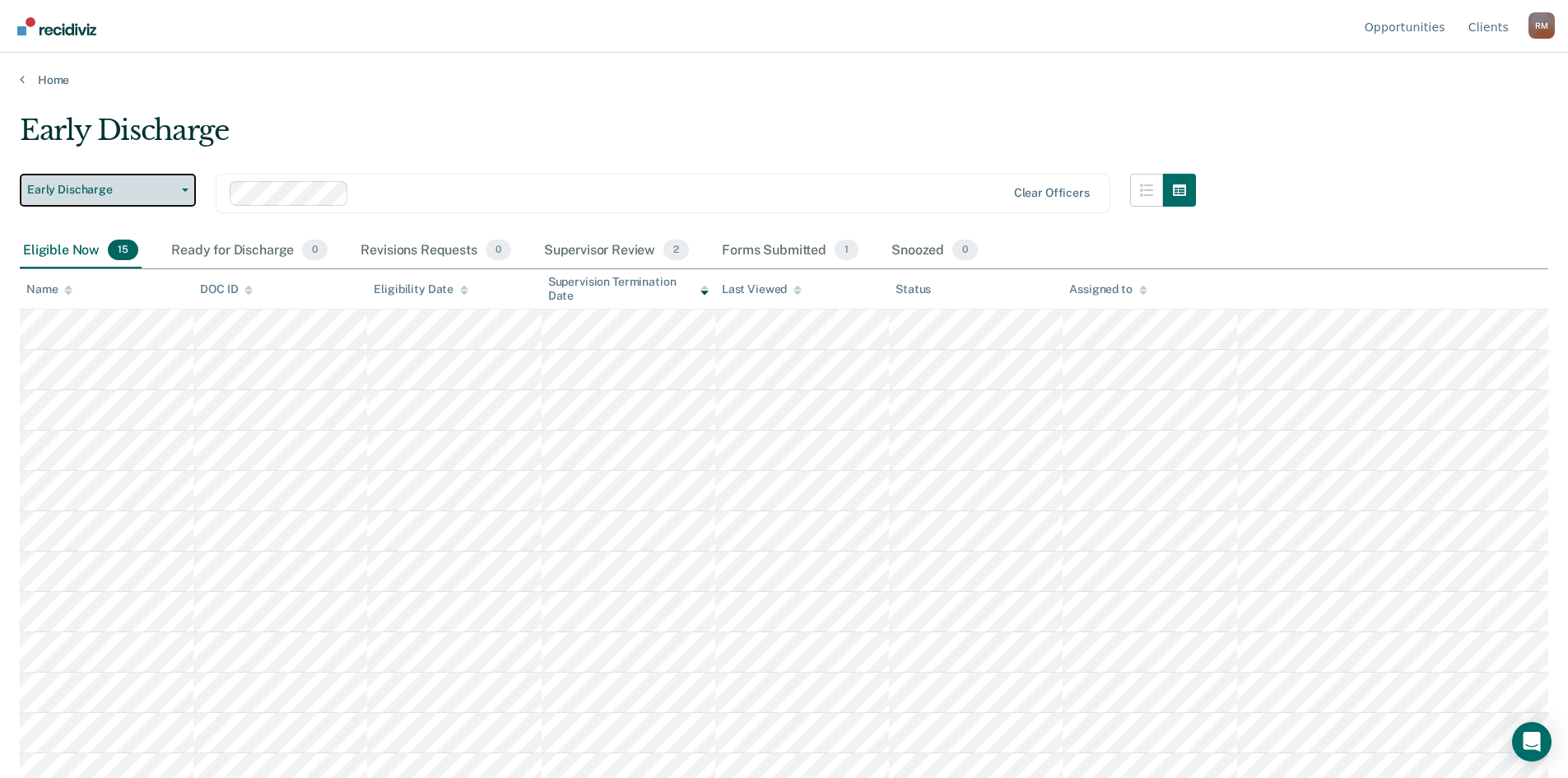
click at [185, 186] on button "Early Discharge" at bounding box center [107, 190] width 176 height 33
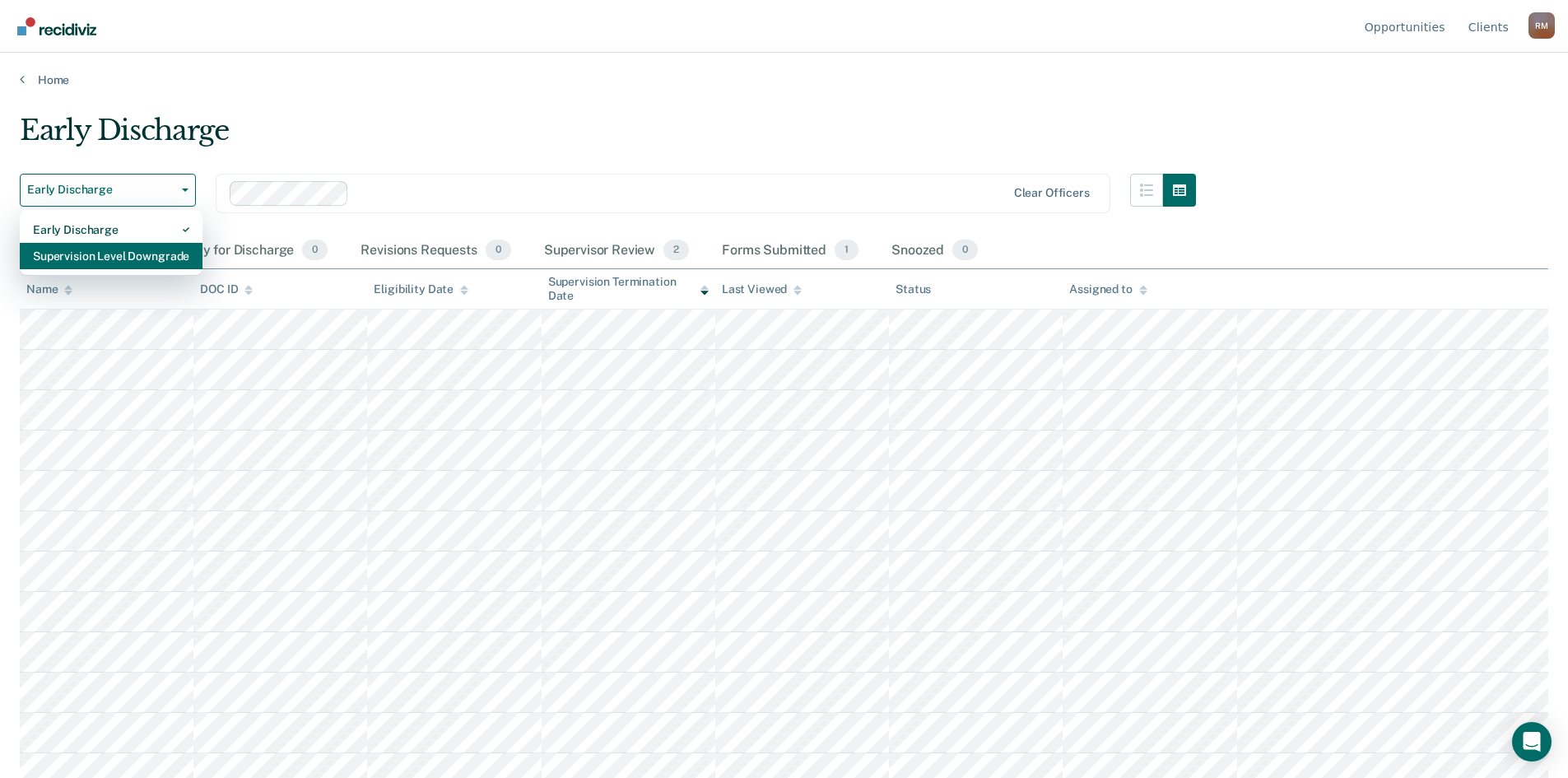
click at [145, 251] on div "Supervision Level Downgrade" at bounding box center [111, 256] width 157 height 27
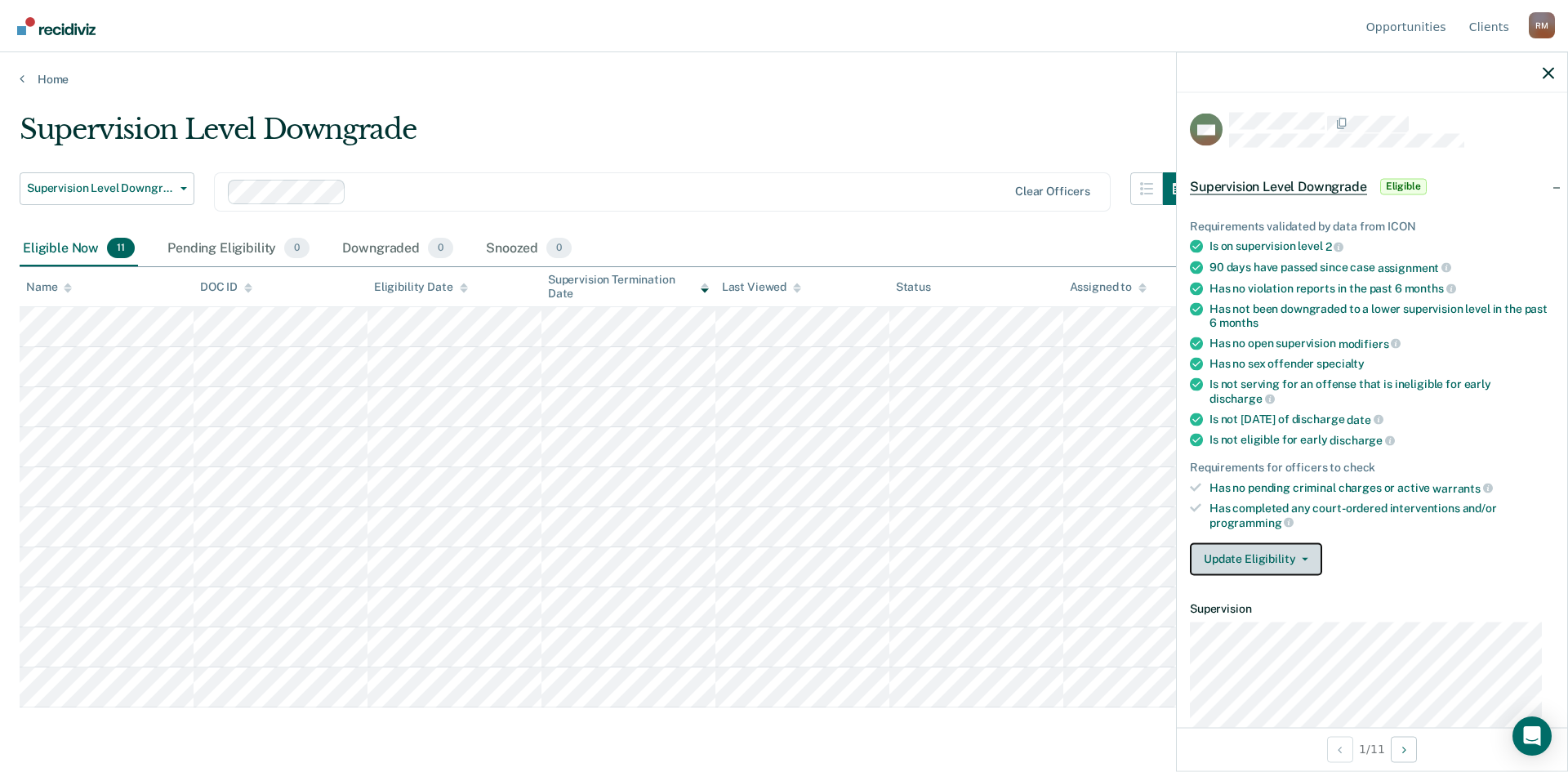
click at [1307, 559] on button "Update Eligibility" at bounding box center [1257, 559] width 132 height 33
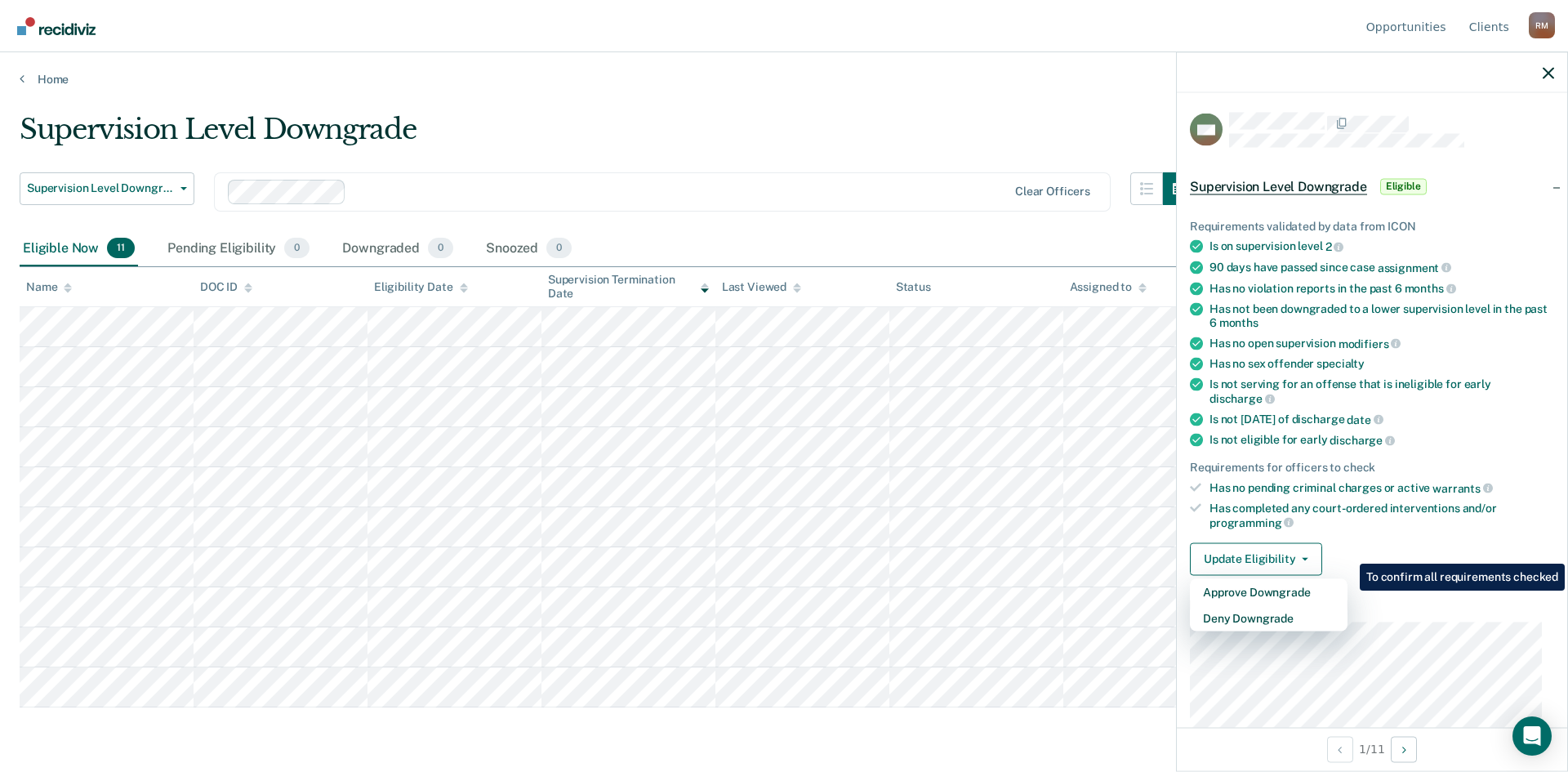
click at [1465, 412] on div "Is not [DATE] of discharge date" at bounding box center [1381, 419] width 344 height 15
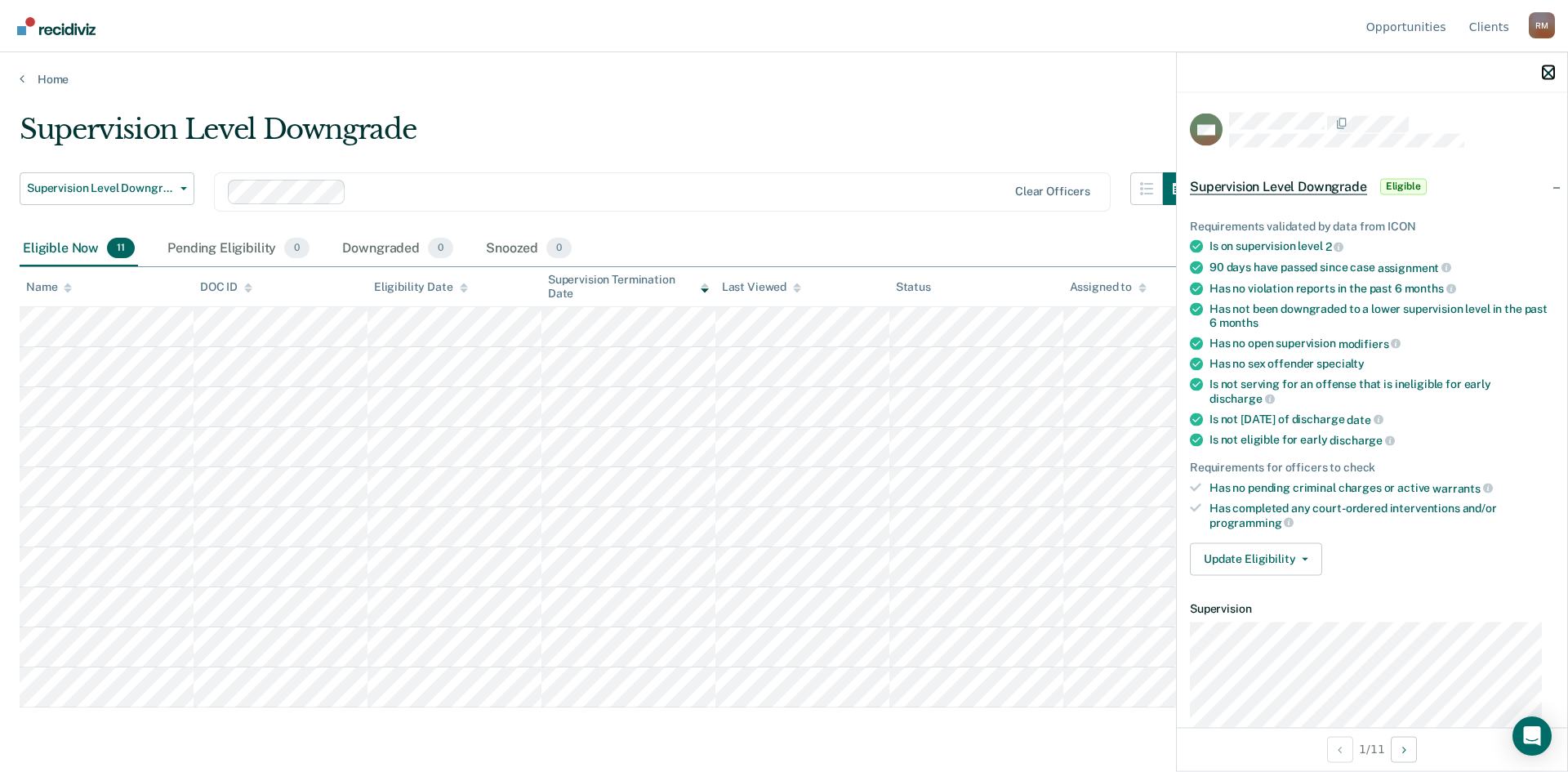
click at [1543, 73] on icon "button" at bounding box center [1549, 73] width 11 height 11
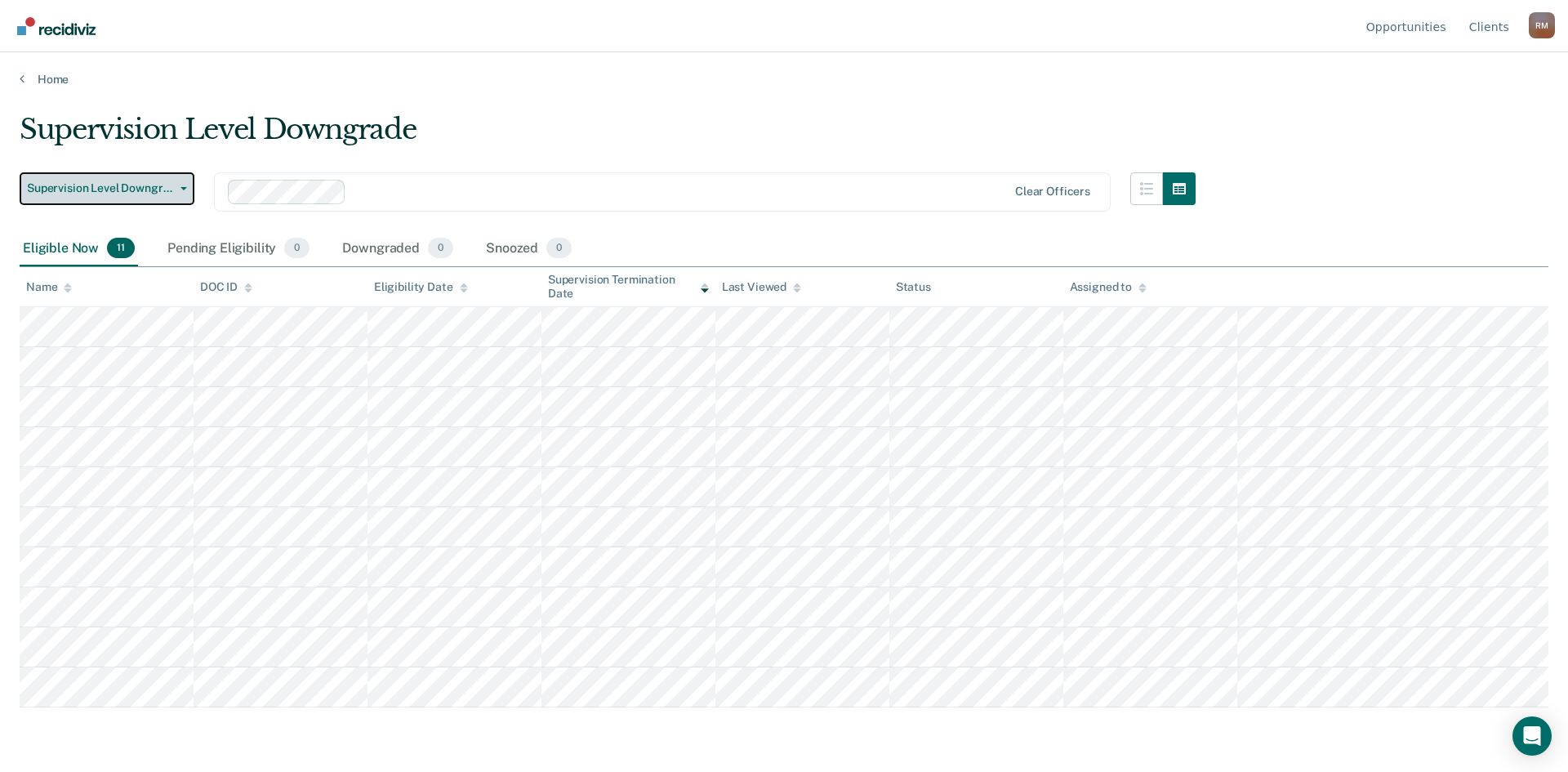
click at [186, 190] on icon "button" at bounding box center [183, 188] width 7 height 3
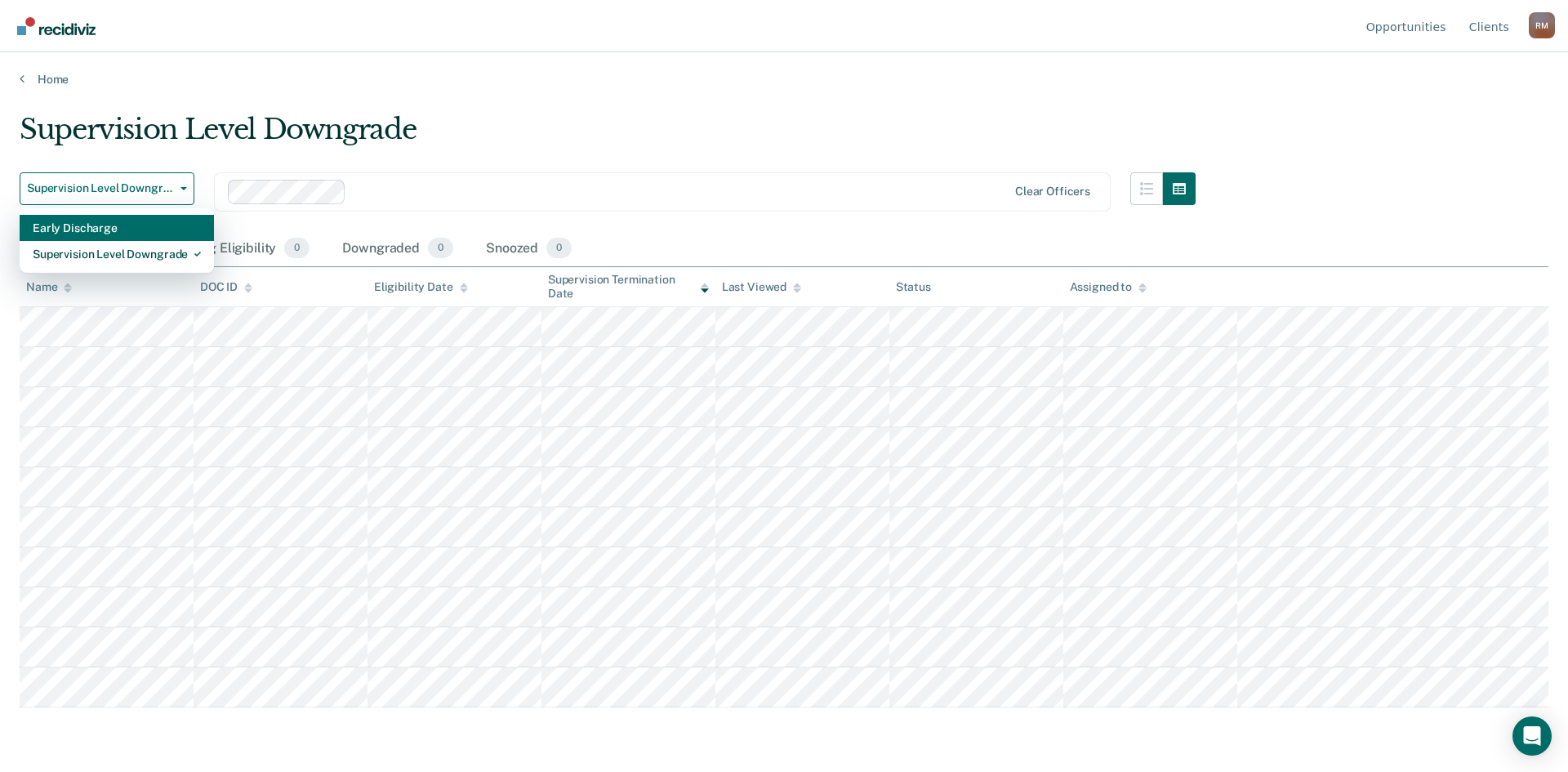
click at [154, 223] on div "Early Discharge" at bounding box center [117, 228] width 168 height 26
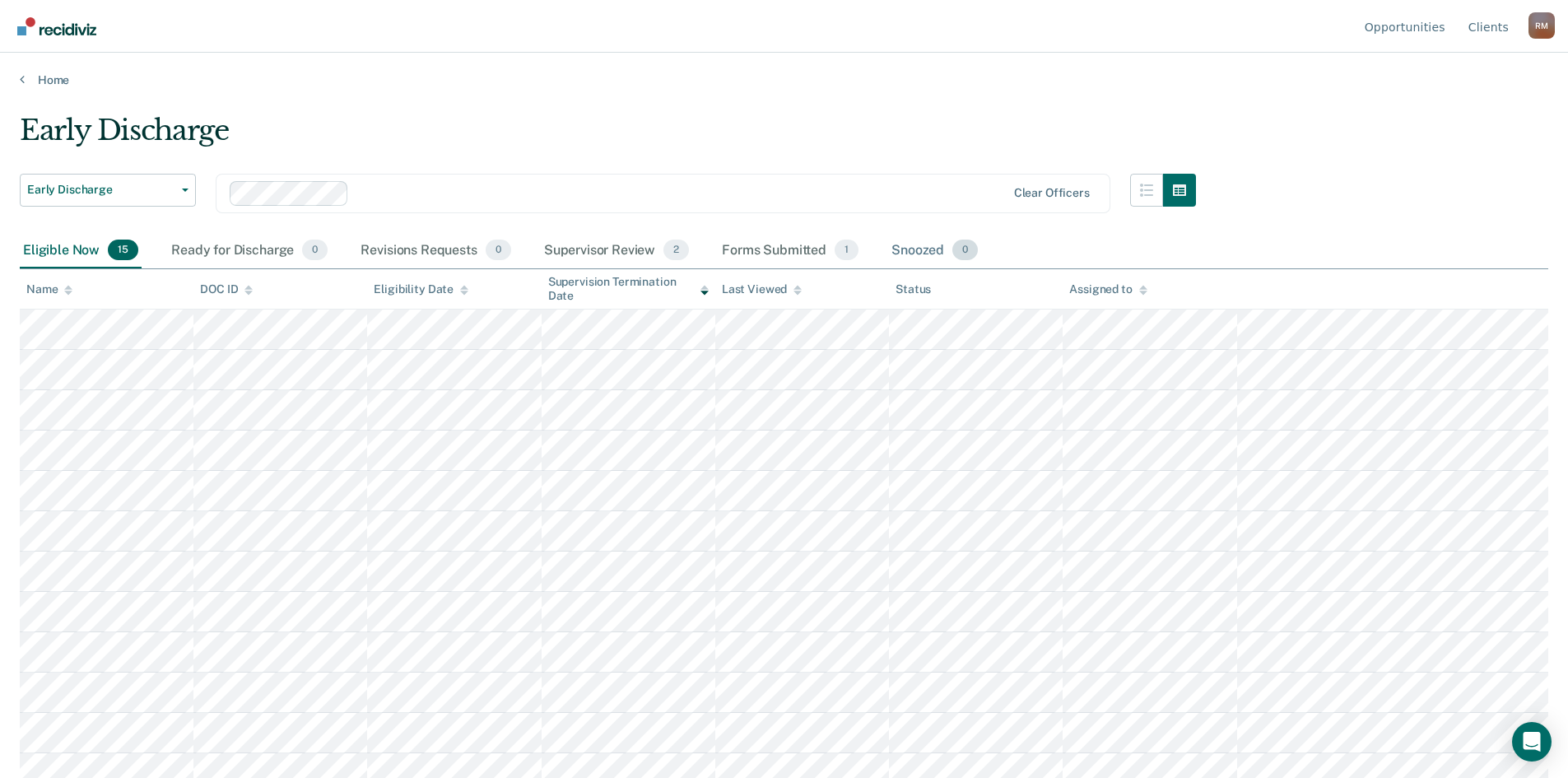
click at [917, 251] on div "Snoozed 0" at bounding box center [935, 251] width 93 height 36
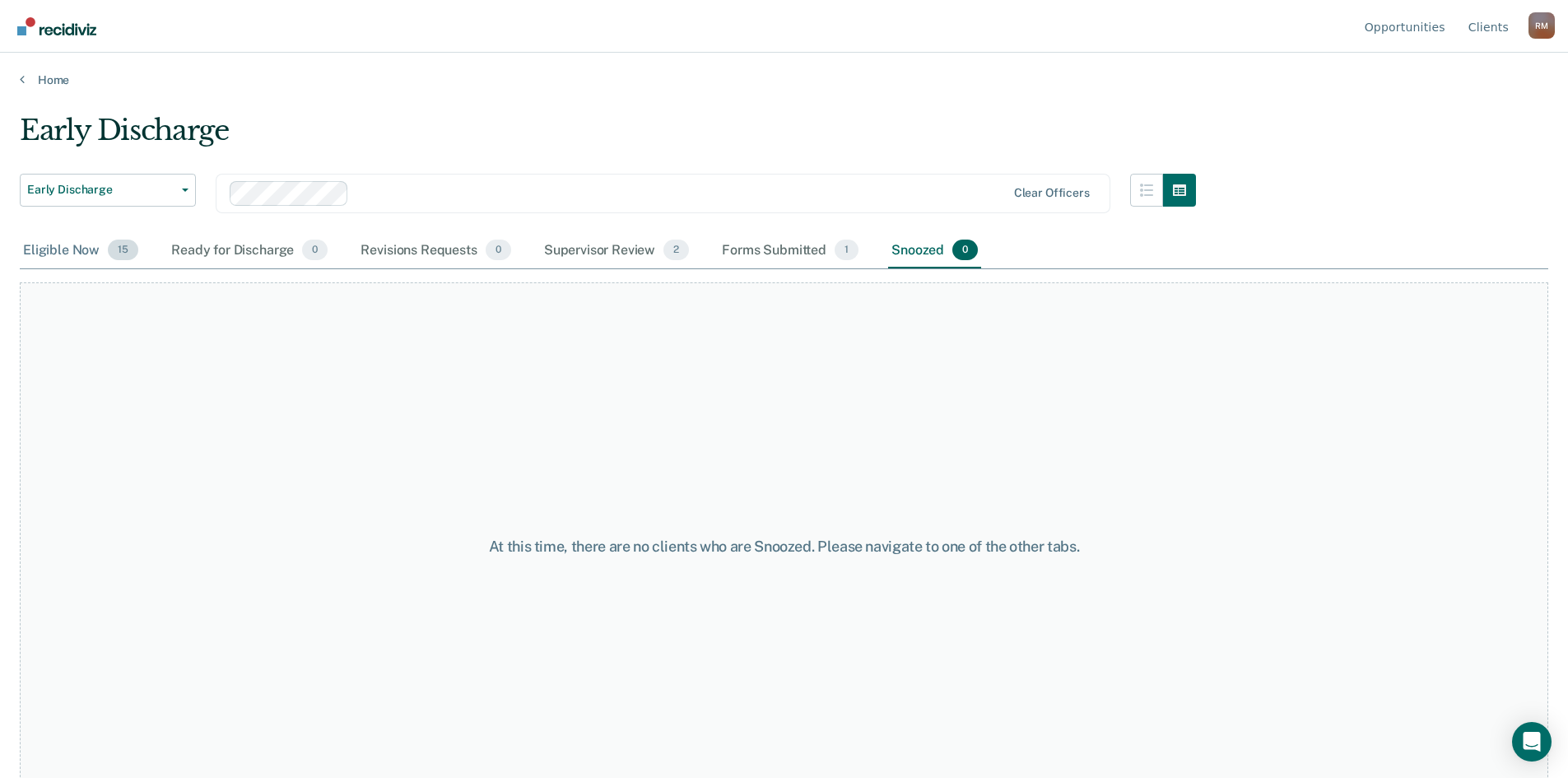
click at [53, 248] on div "Eligible Now 15" at bounding box center [81, 251] width 122 height 36
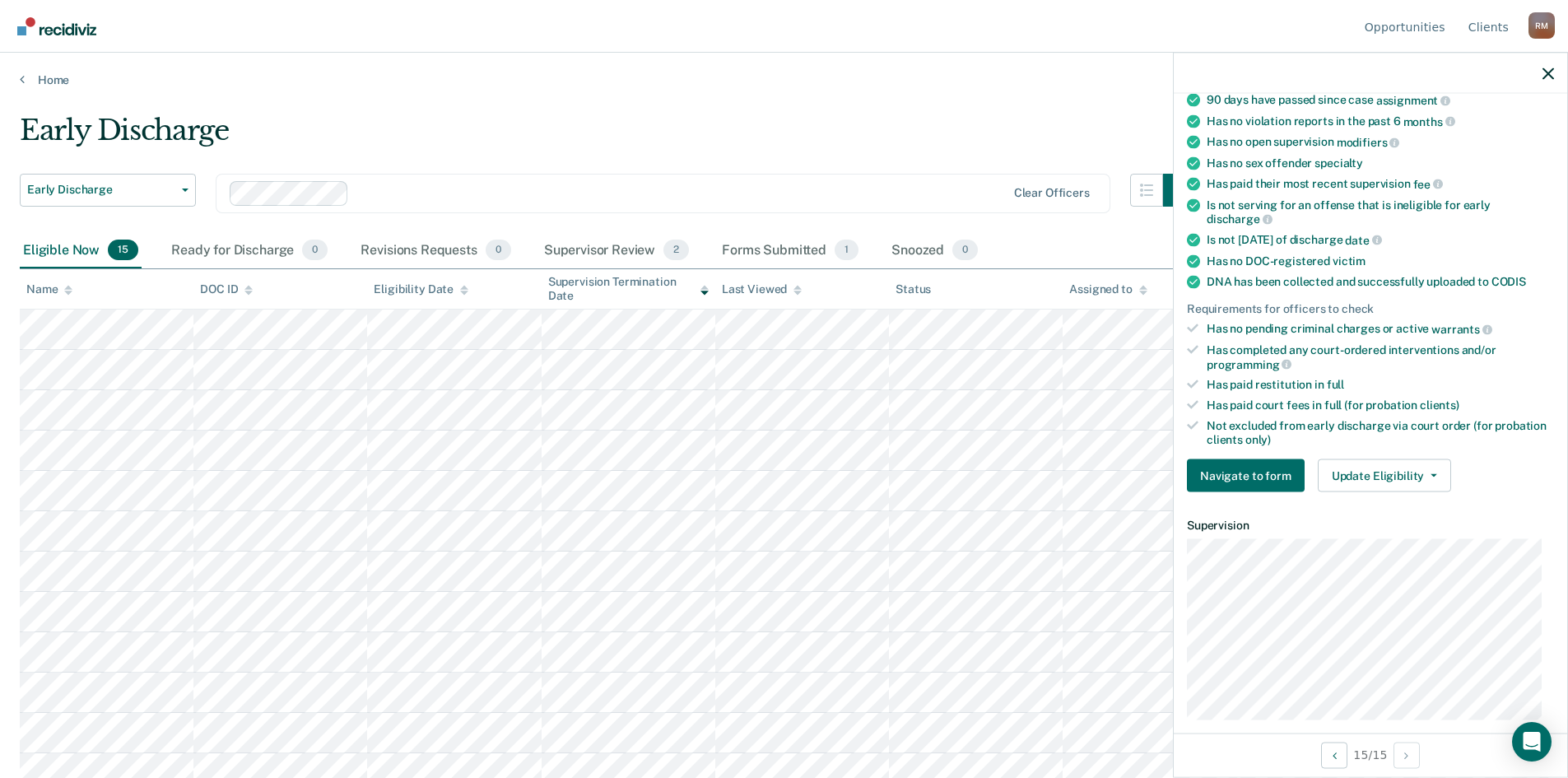
scroll to position [247, 0]
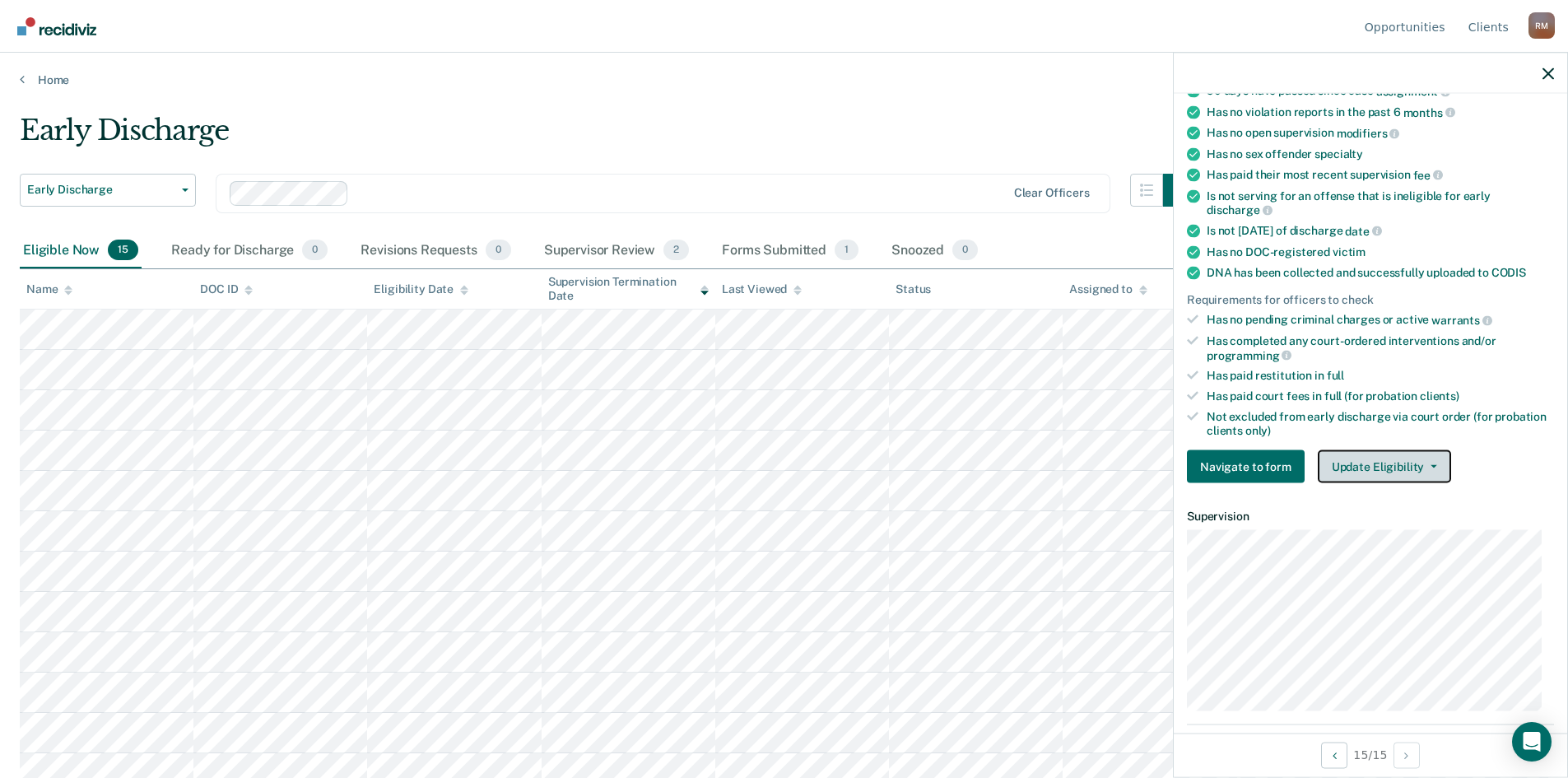
click at [1429, 470] on button "Update Eligibility" at bounding box center [1384, 467] width 133 height 33
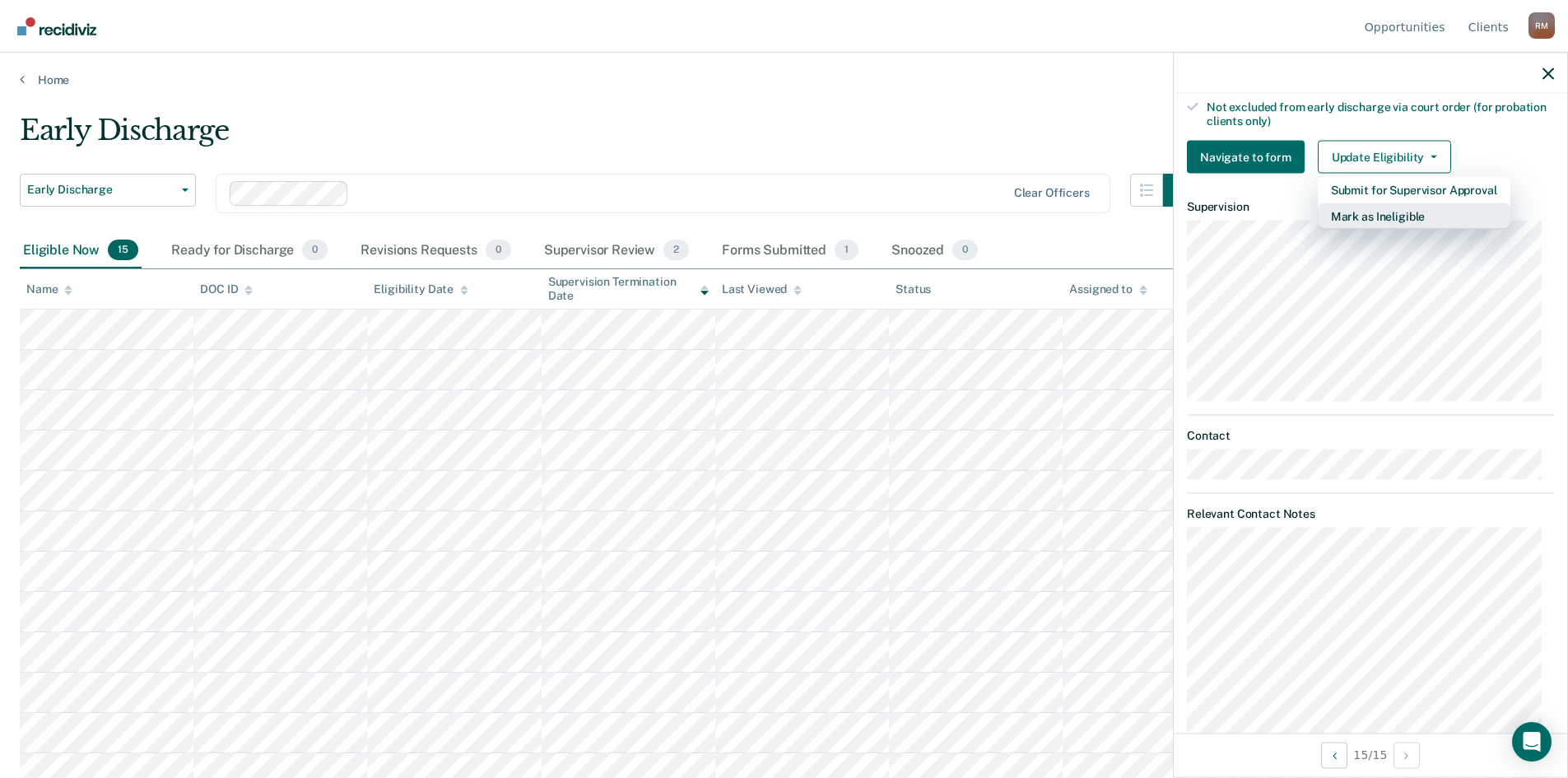
scroll to position [727, 0]
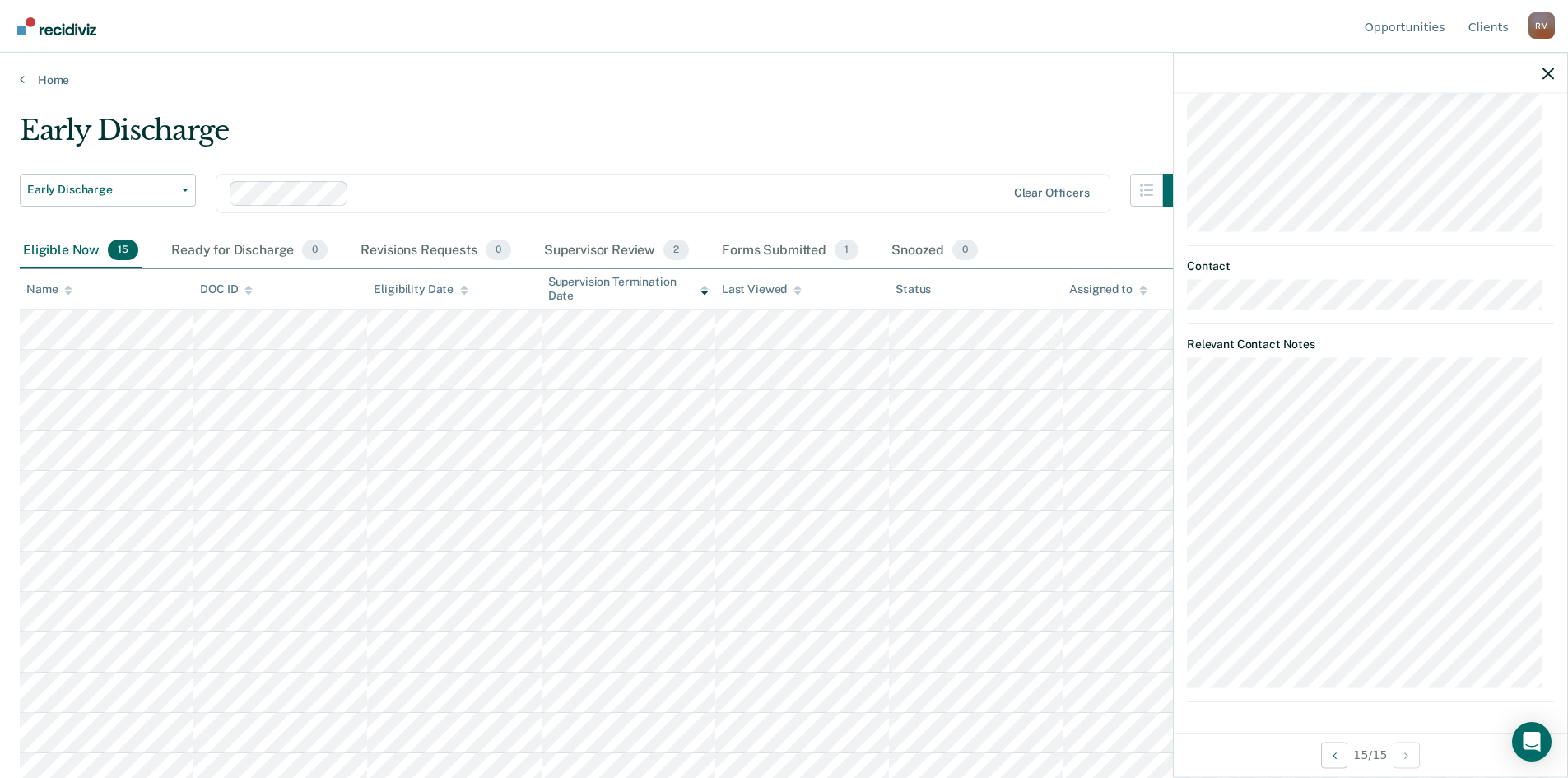
click at [935, 88] on main "Early Discharge Early Discharge Early Discharge Supervision Level Downgrade Cle…" at bounding box center [784, 430] width 1568 height 686
click at [1544, 70] on icon "button" at bounding box center [1549, 73] width 11 height 11
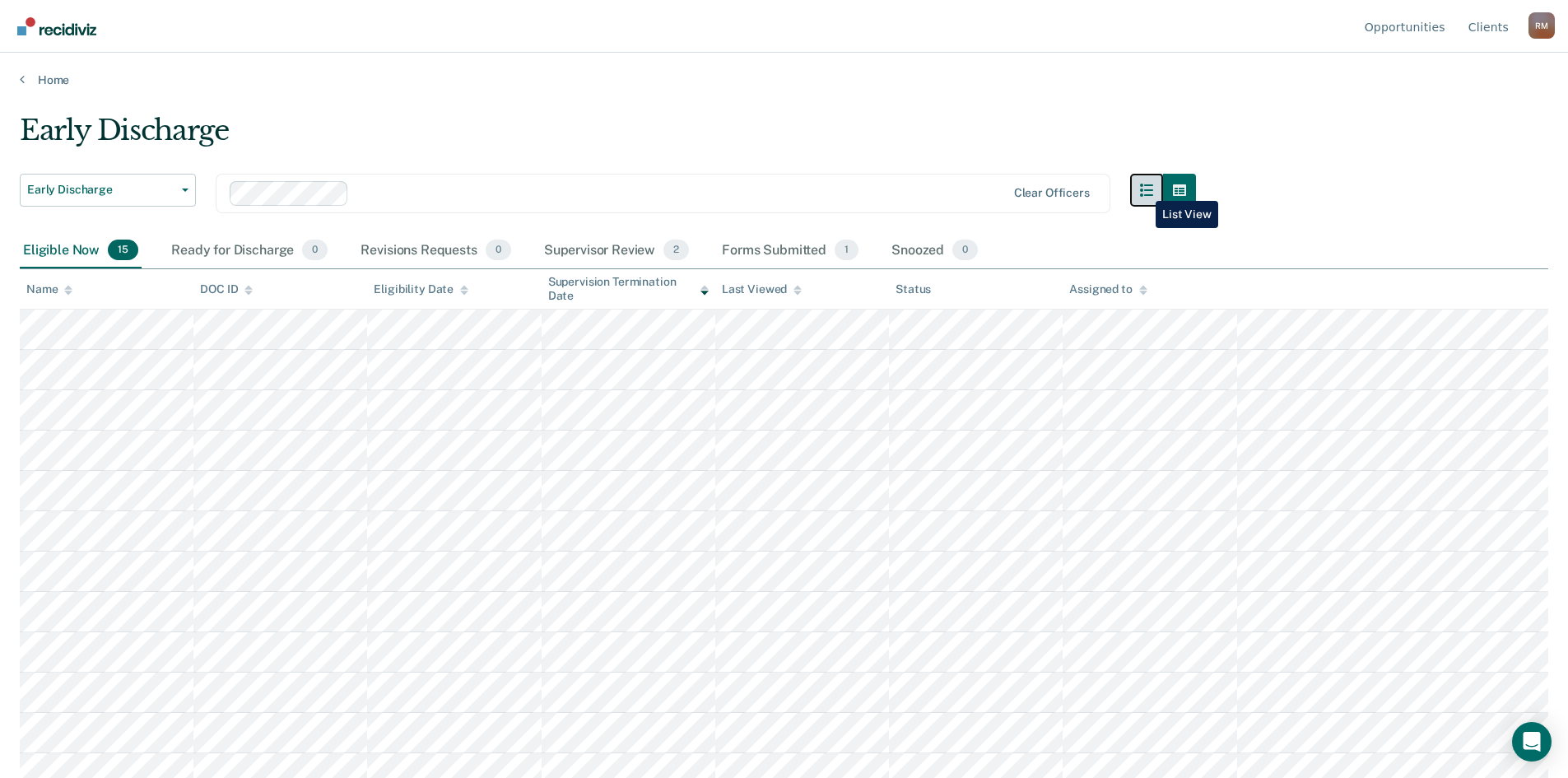
click at [1145, 188] on button "button" at bounding box center [1147, 190] width 33 height 33
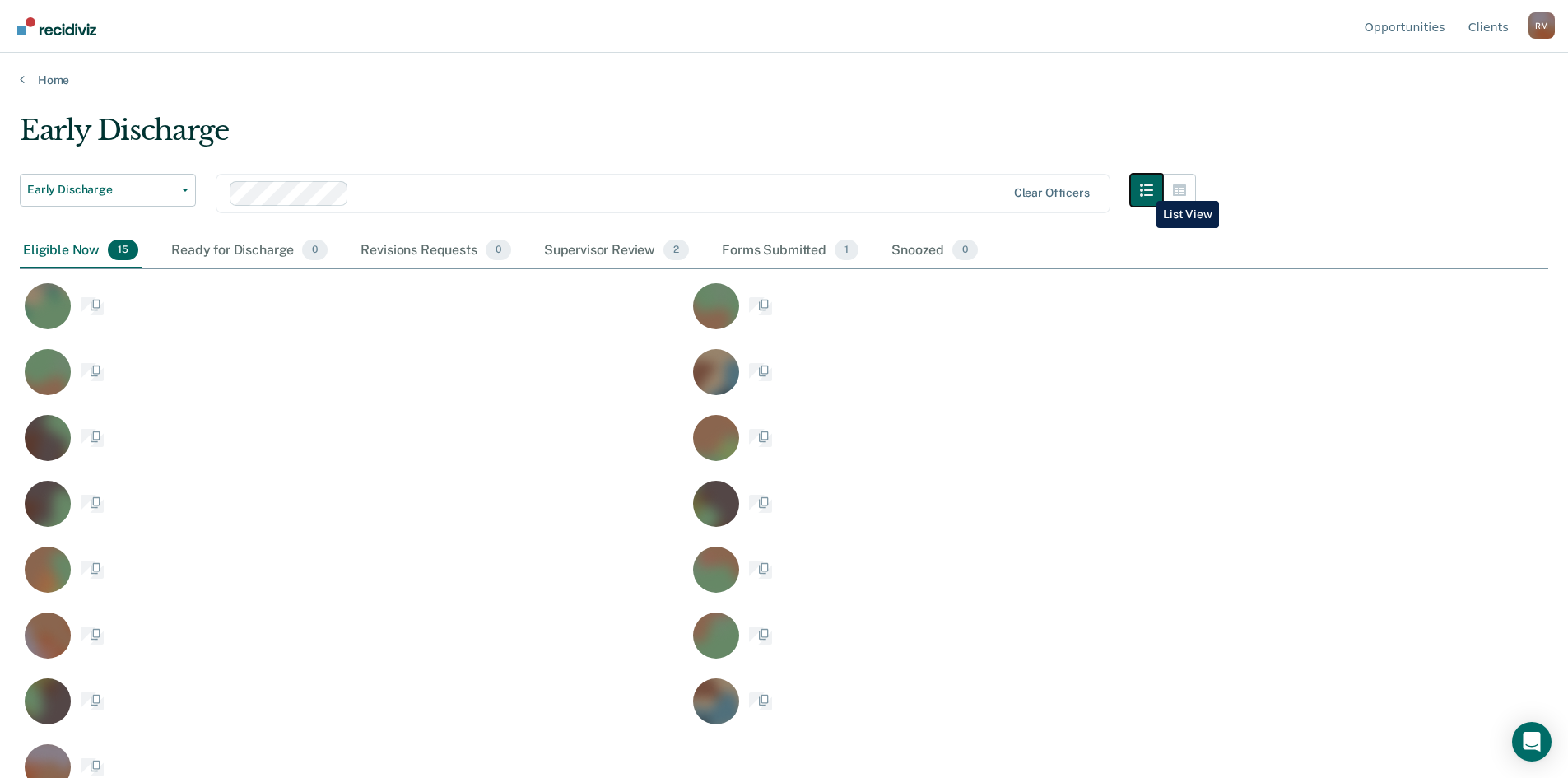
scroll to position [529, 1517]
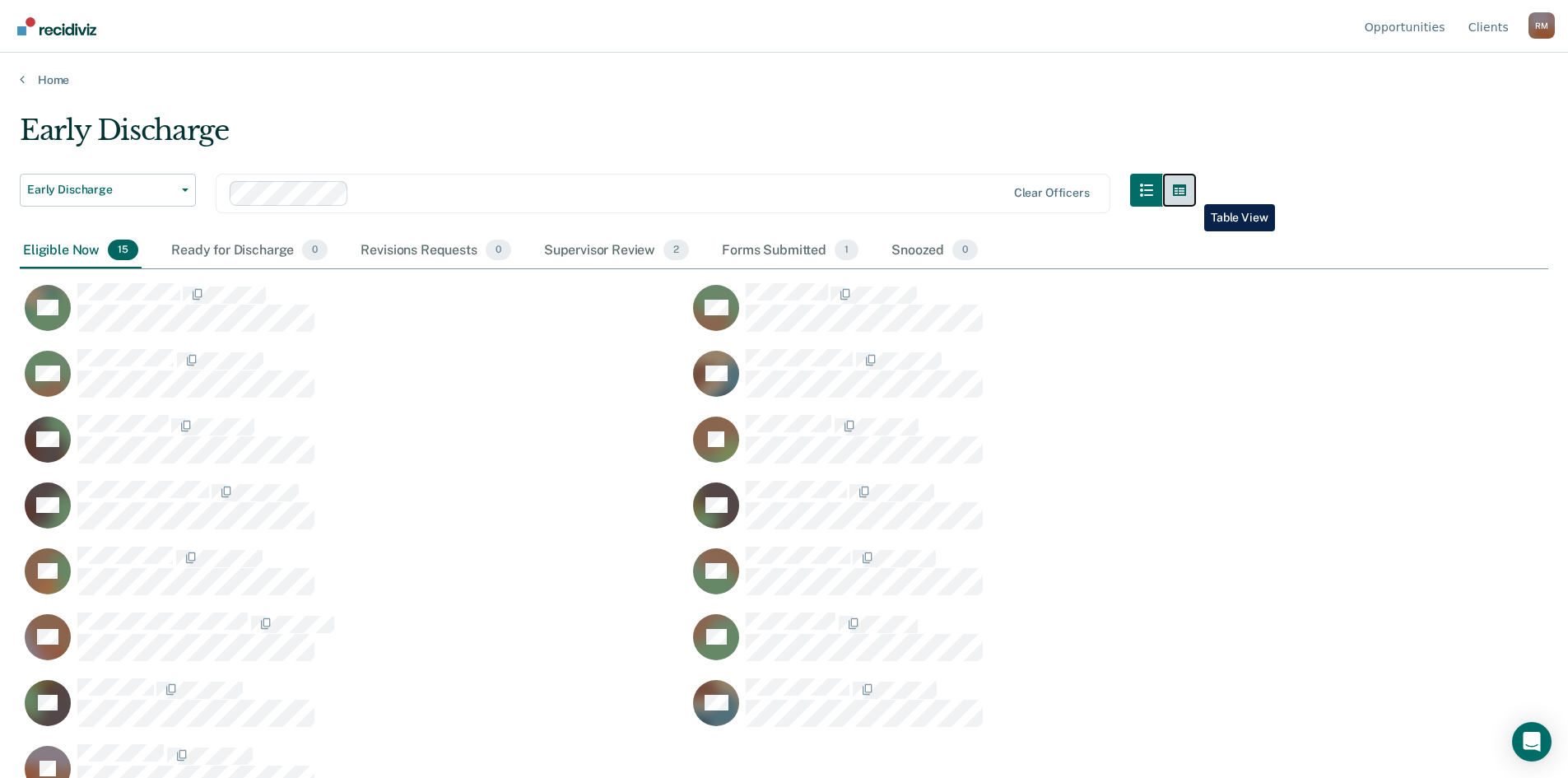
click at [1187, 192] on icon "button" at bounding box center [1180, 190] width 13 height 11
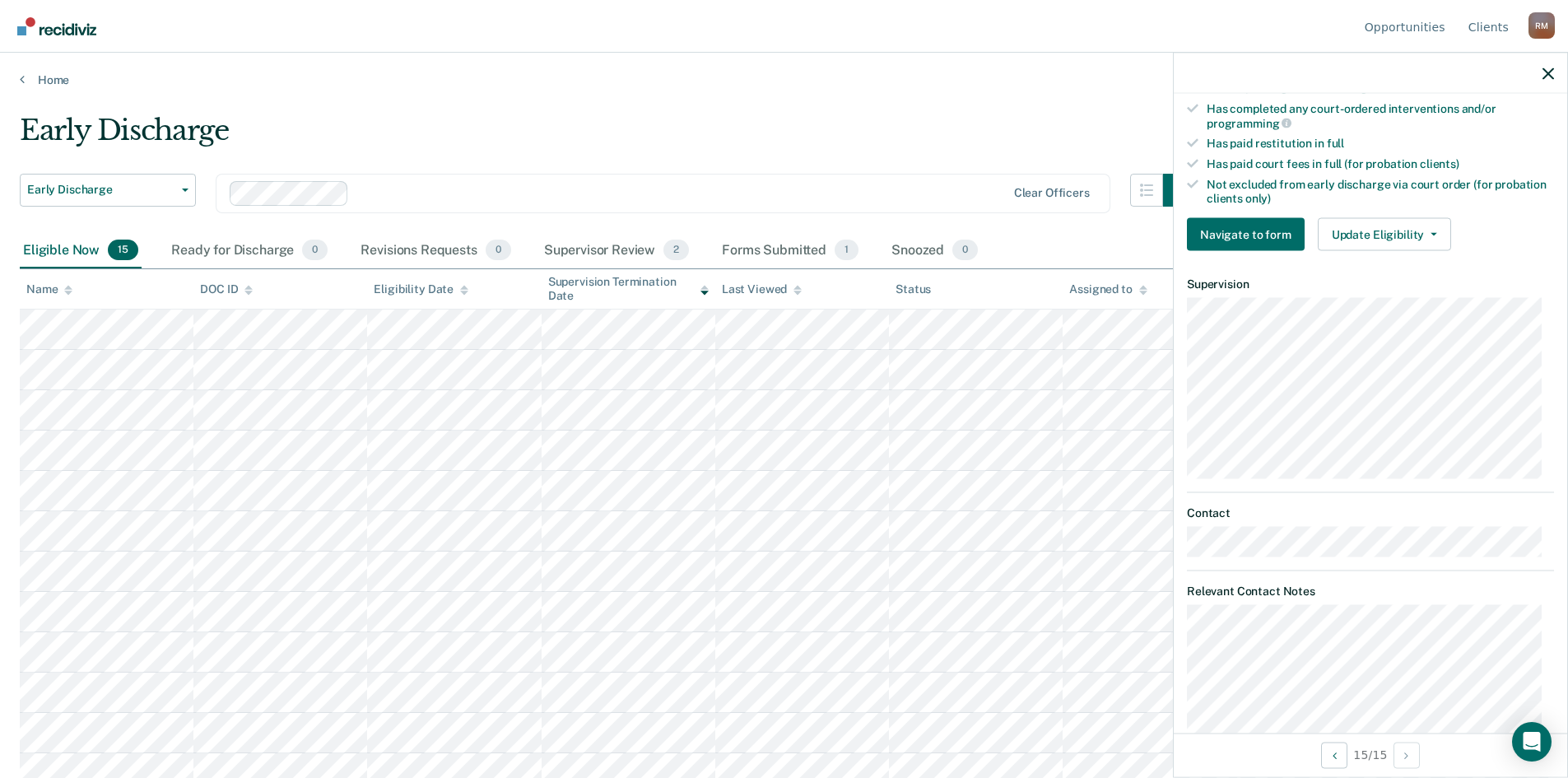
scroll to position [397, 0]
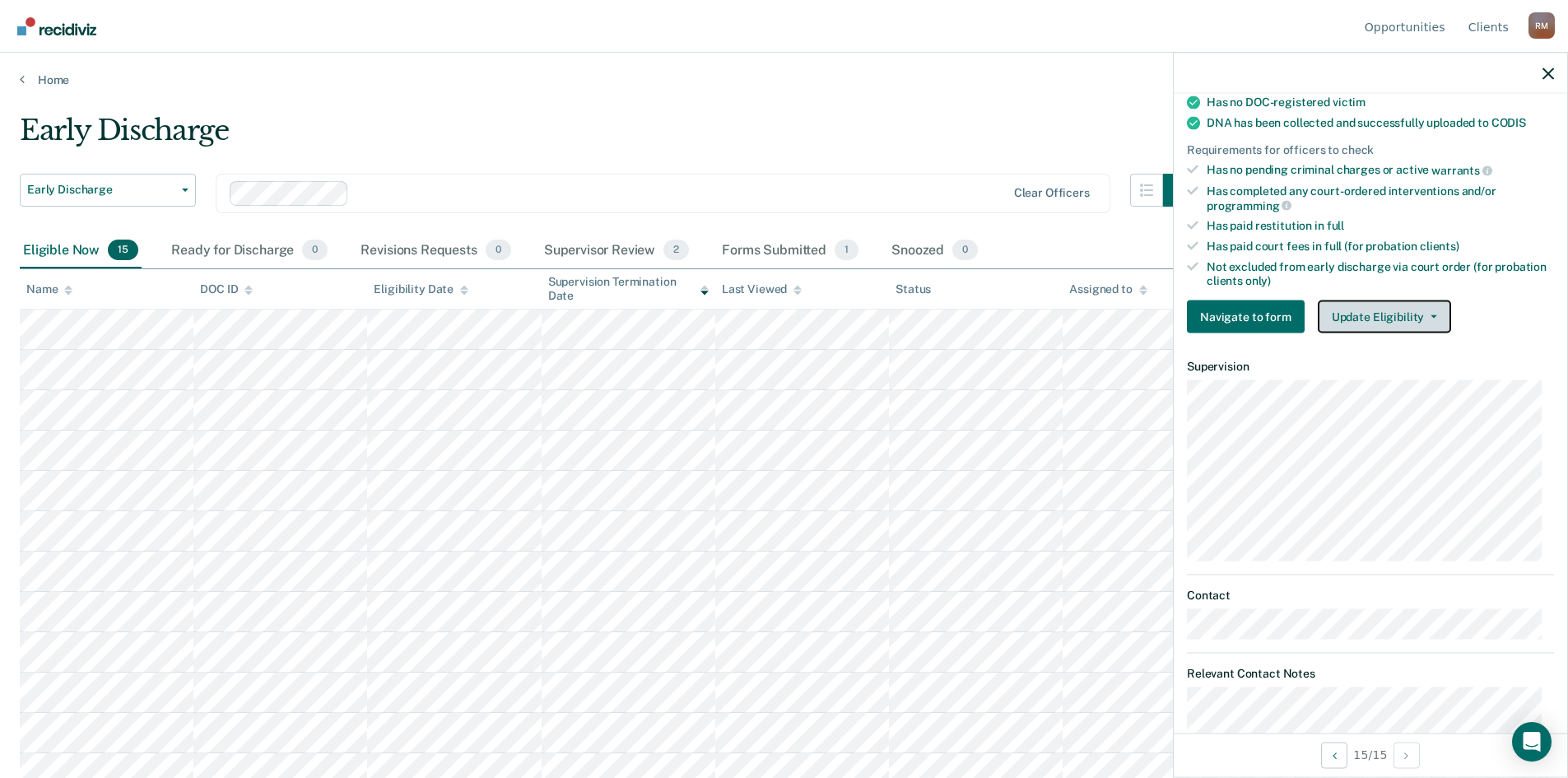
click at [1355, 319] on button "Update Eligibility" at bounding box center [1384, 317] width 133 height 33
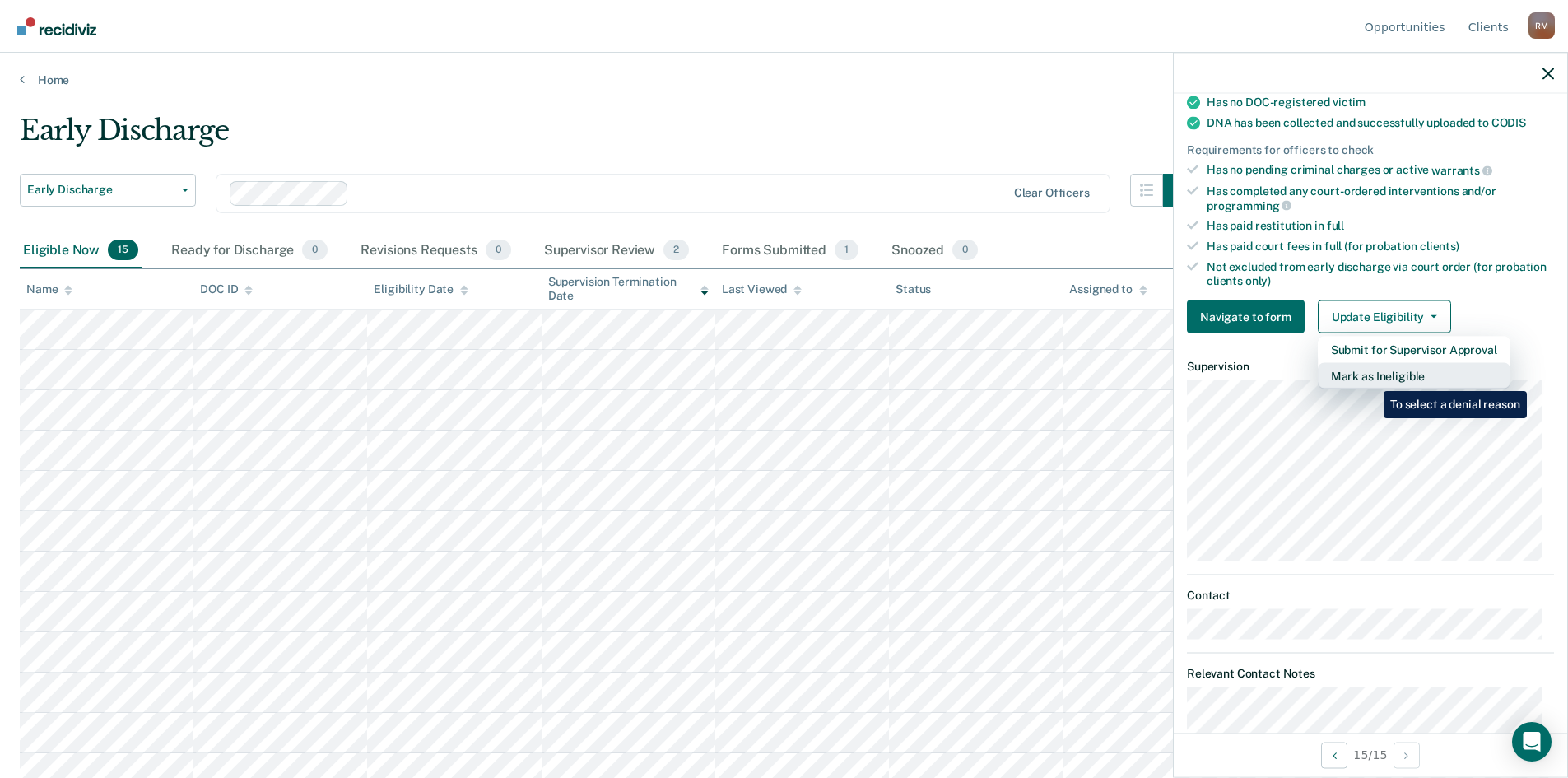
click at [1372, 379] on button "Mark as Ineligible" at bounding box center [1414, 377] width 193 height 27
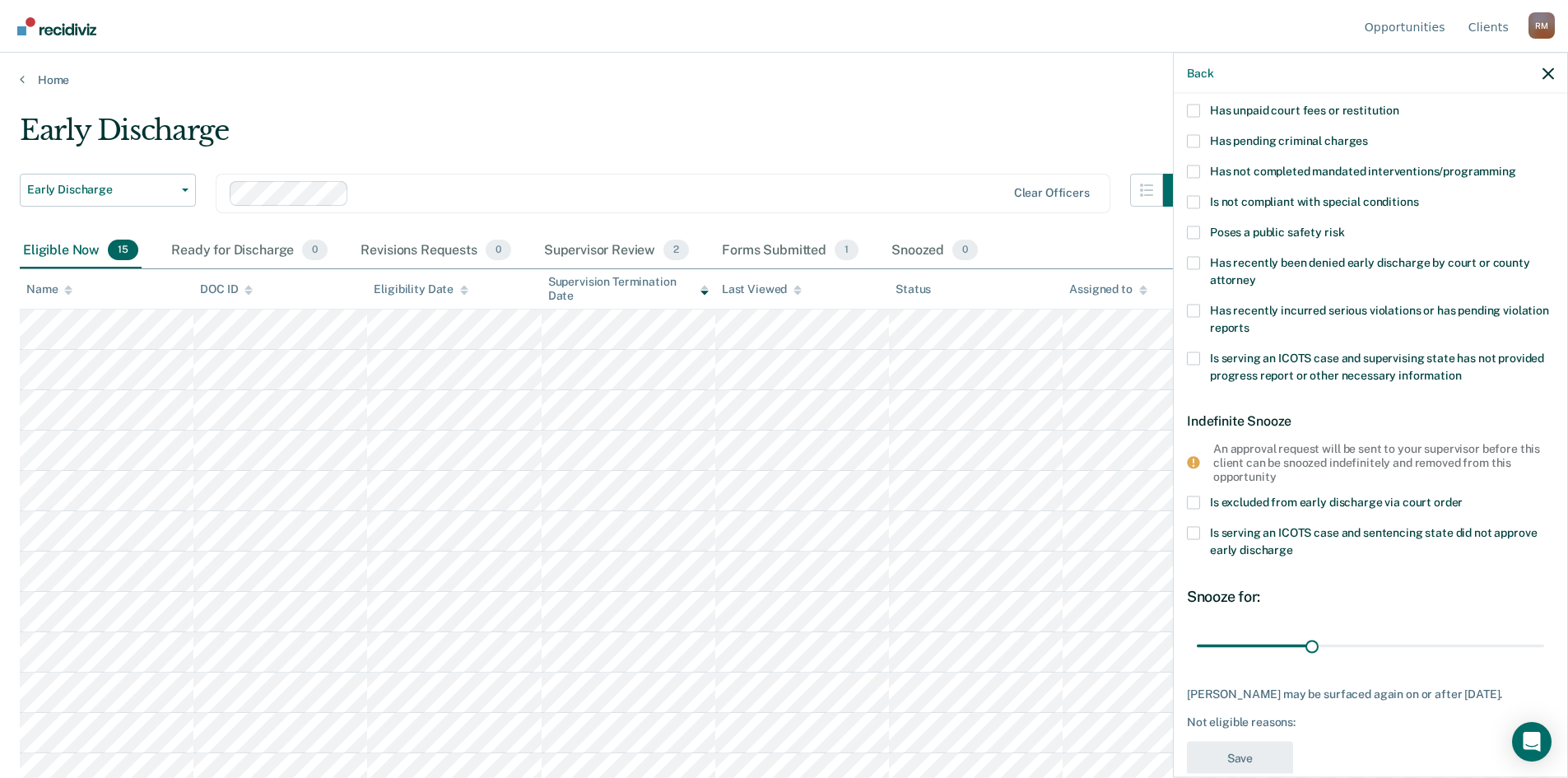
scroll to position [129, 0]
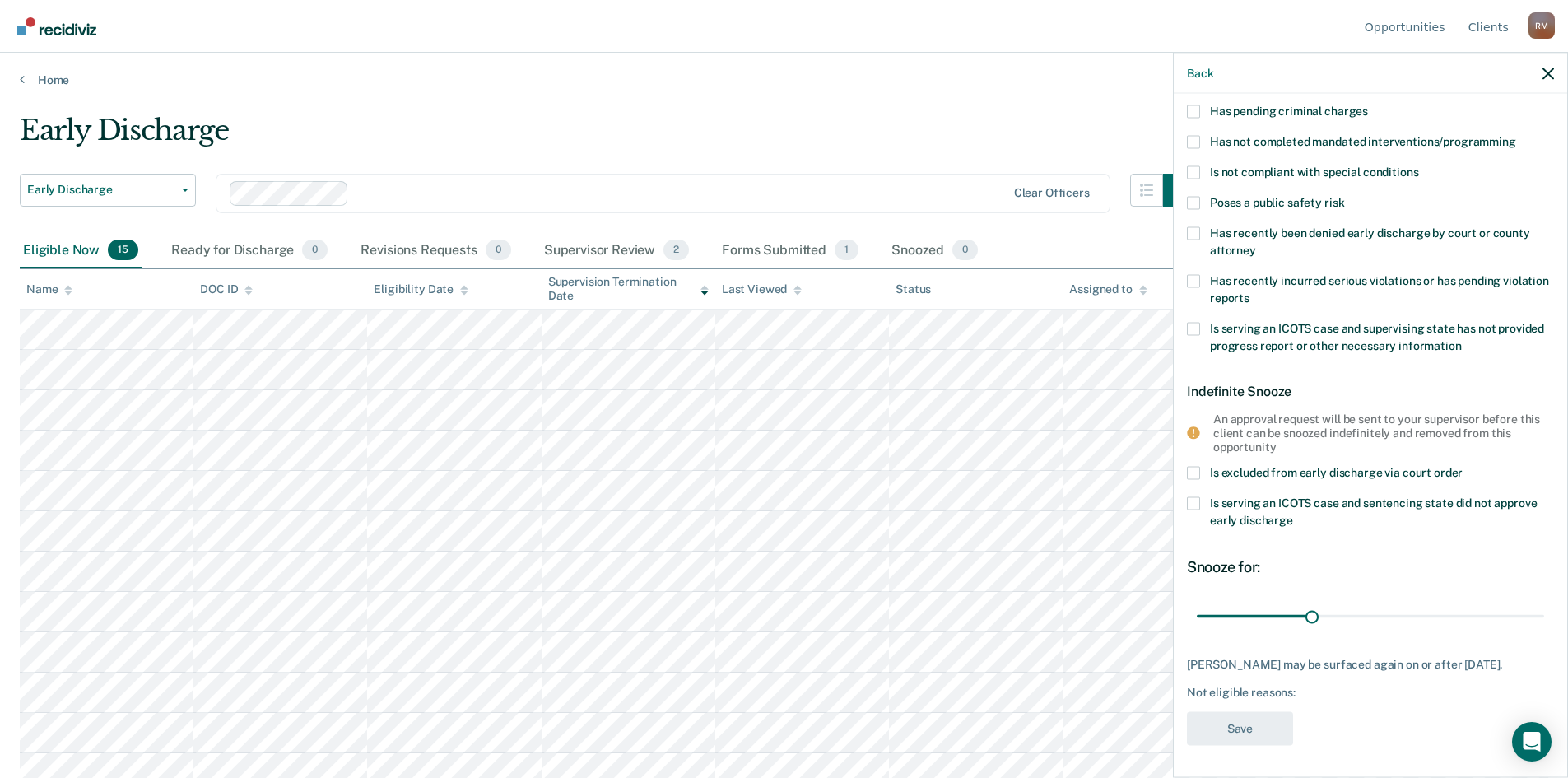
click at [1546, 82] on div "Back" at bounding box center [1371, 72] width 394 height 41
click at [1546, 77] on icon "button" at bounding box center [1549, 73] width 11 height 11
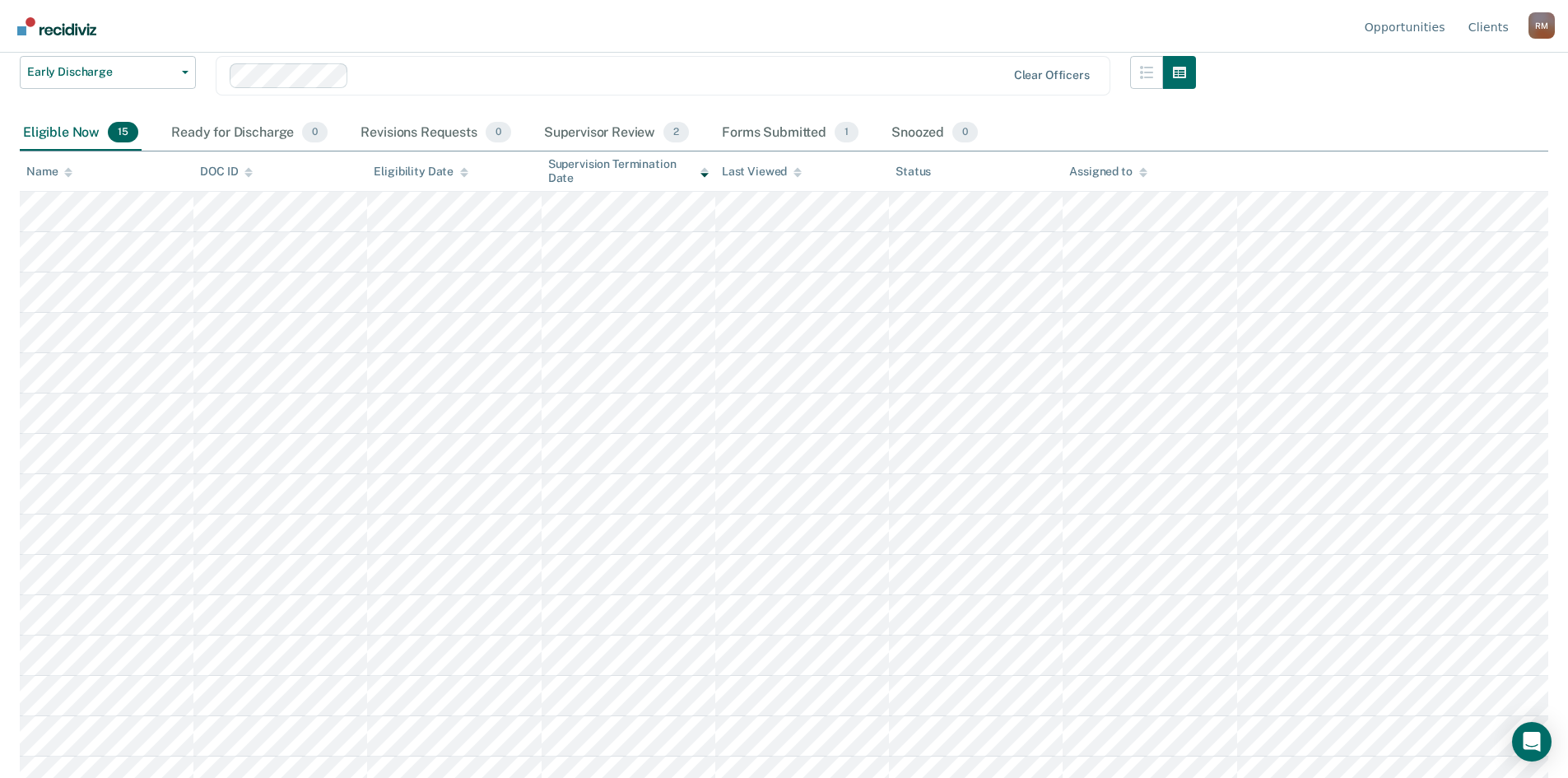
scroll to position [137, 0]
